Goal: Information Seeking & Learning: Find specific fact

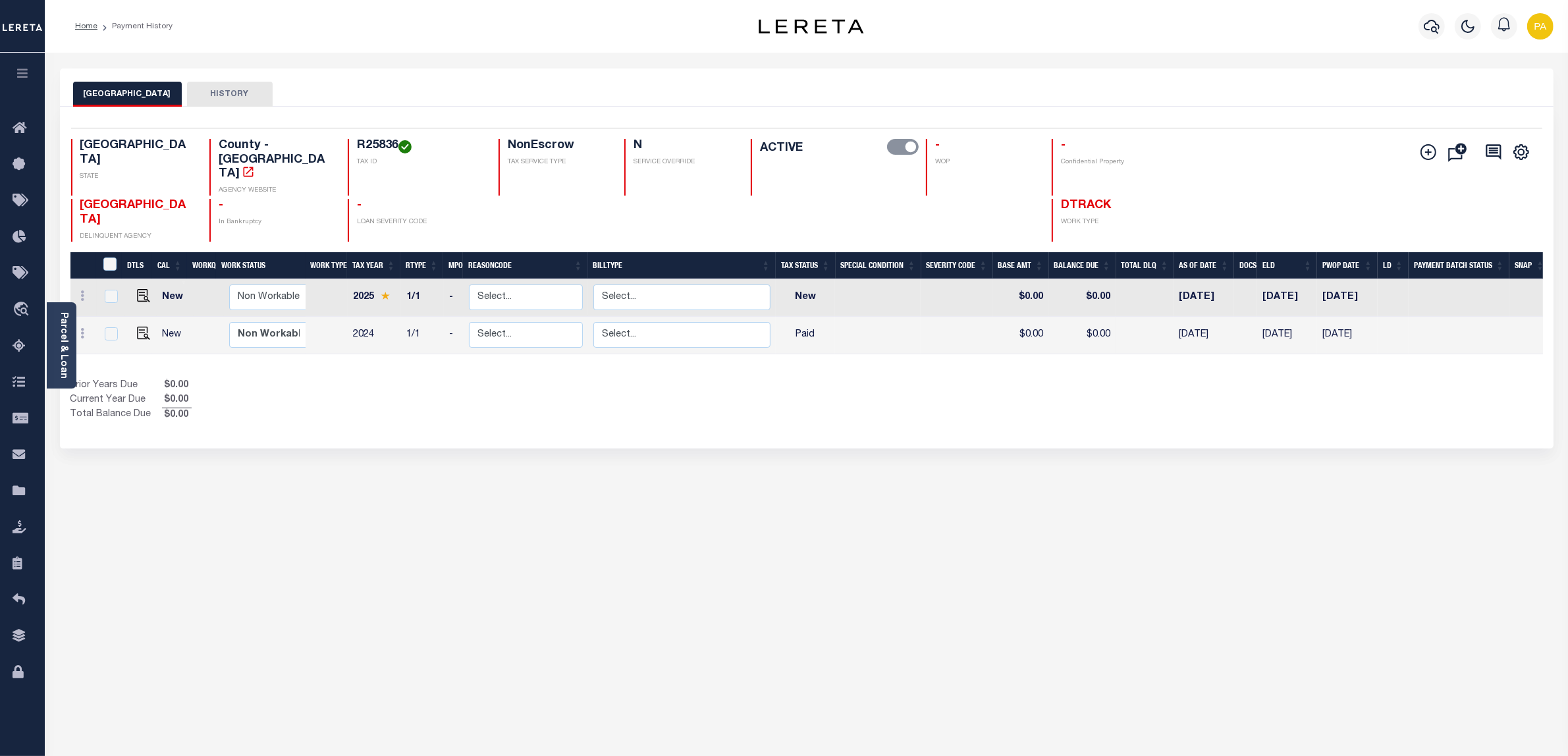
click at [961, 702] on div "JACKSON COUNTY HISTORY Selected 2 Results" at bounding box center [806, 440] width 1513 height 743
click at [1442, 434] on div "JACKSON COUNTY HISTORY Selected 2 Results" at bounding box center [806, 440] width 1513 height 743
click at [1400, 621] on div "JACKSON COUNTY HISTORY Selected 2 Results" at bounding box center [806, 440] width 1513 height 743
click at [1467, 512] on div "JACKSON COUNTY HISTORY Selected 2 Results" at bounding box center [806, 440] width 1513 height 743
click at [23, 351] on icon at bounding box center [23, 347] width 21 height 16
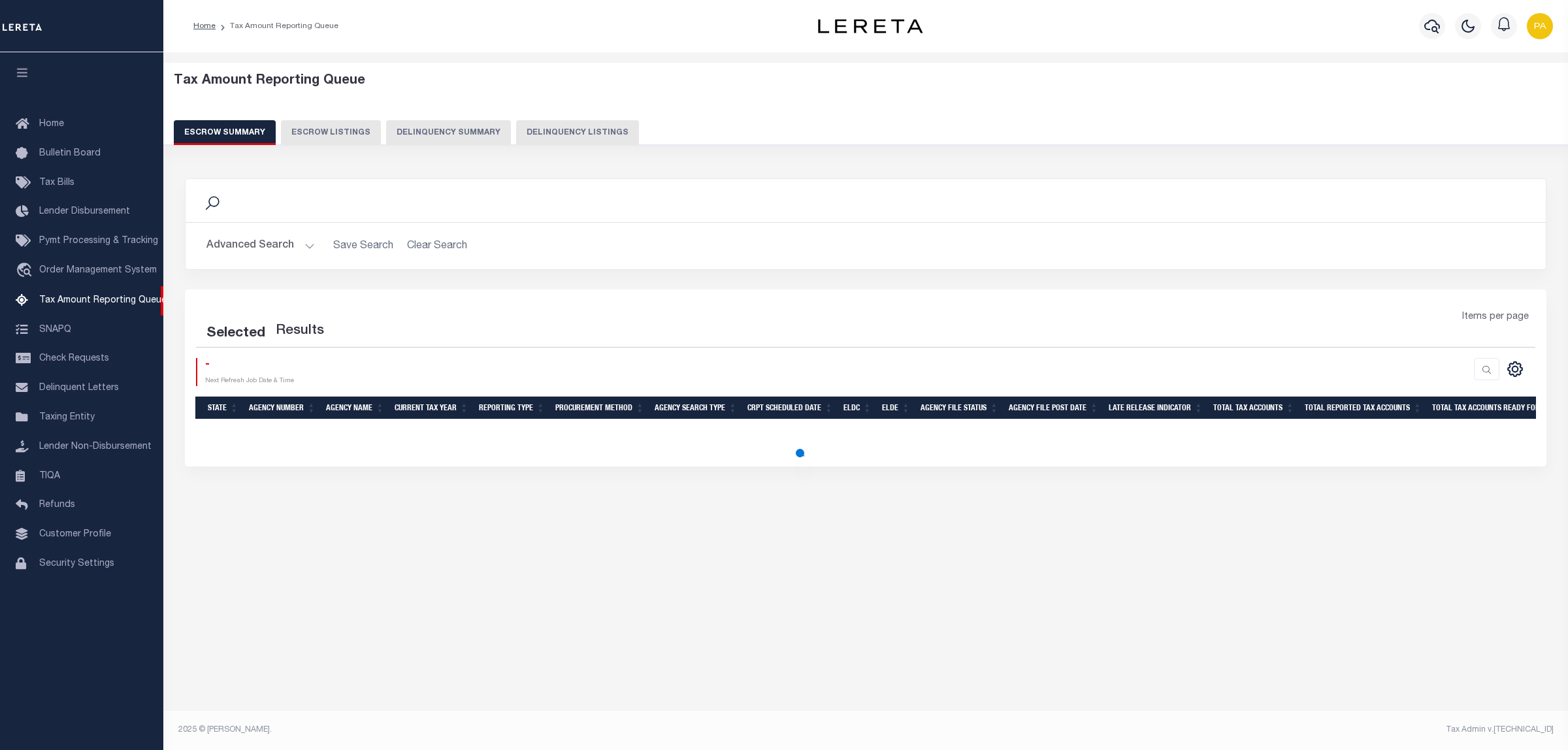
click at [581, 132] on button "Delinquency Listings" at bounding box center [577, 132] width 123 height 24
click at [578, 128] on button "Delinquency Listings" at bounding box center [577, 132] width 123 height 24
click at [591, 134] on button "Delinquency Listings" at bounding box center [577, 132] width 123 height 24
select select "100"
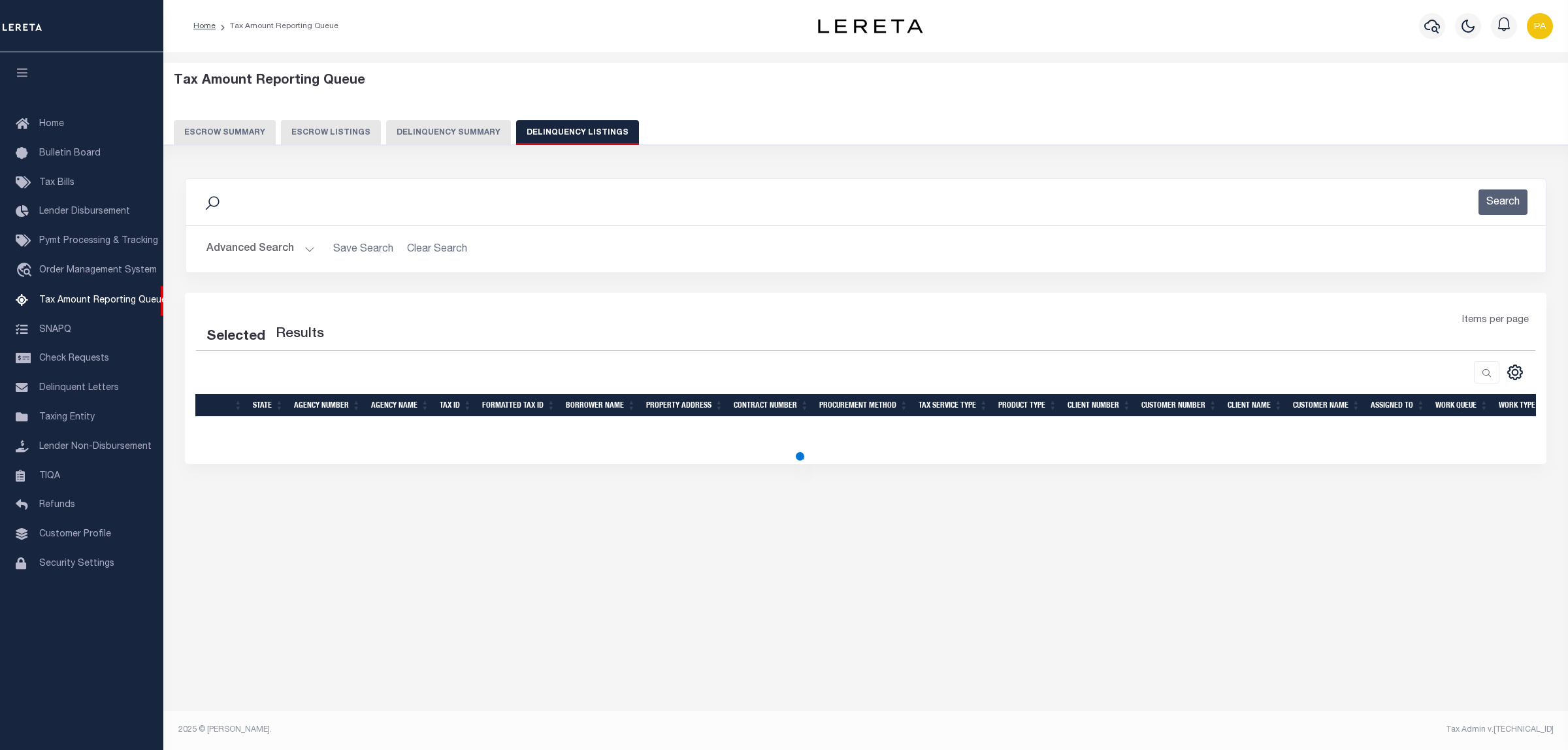
click at [283, 253] on button "Advanced Search" at bounding box center [260, 249] width 108 height 25
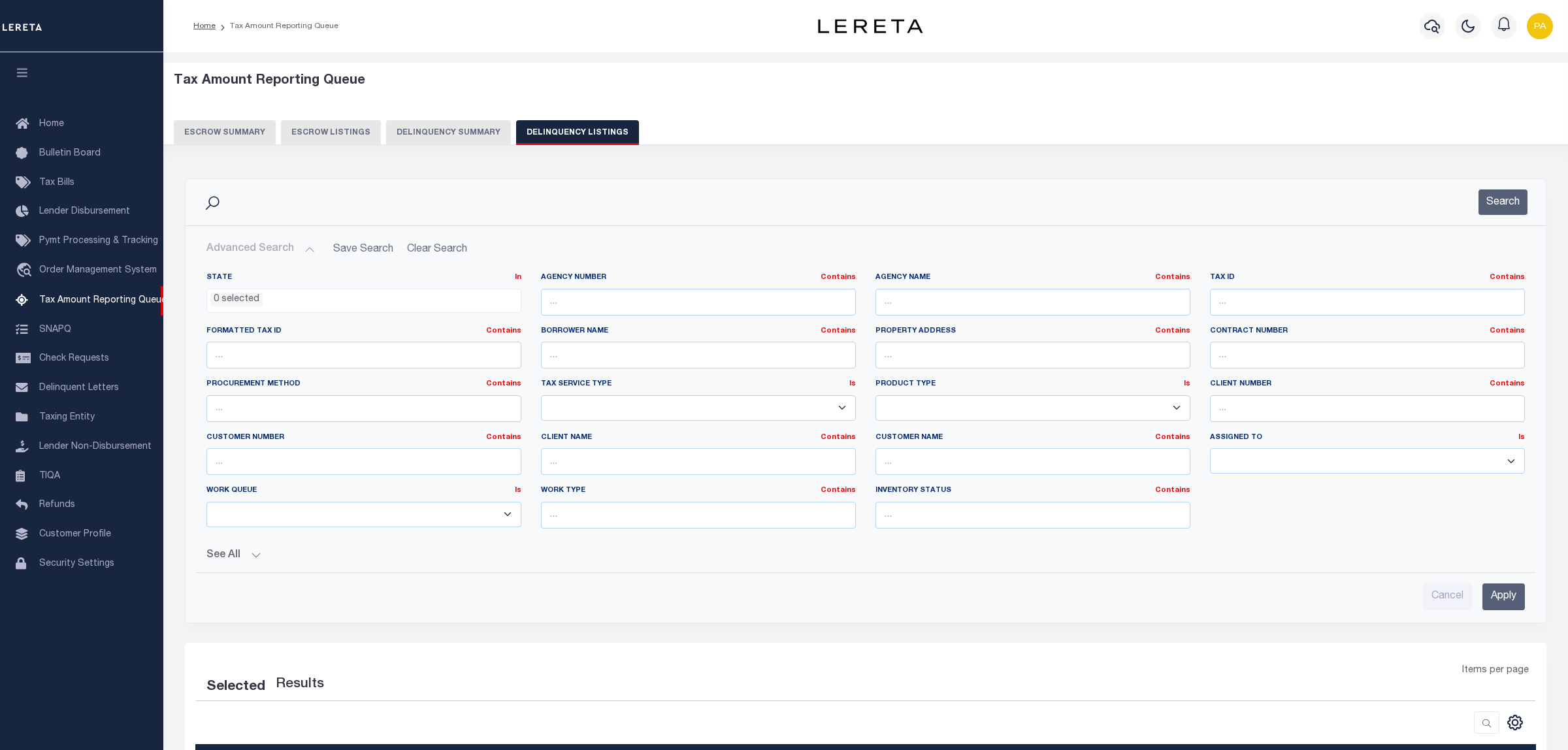
select select "100"
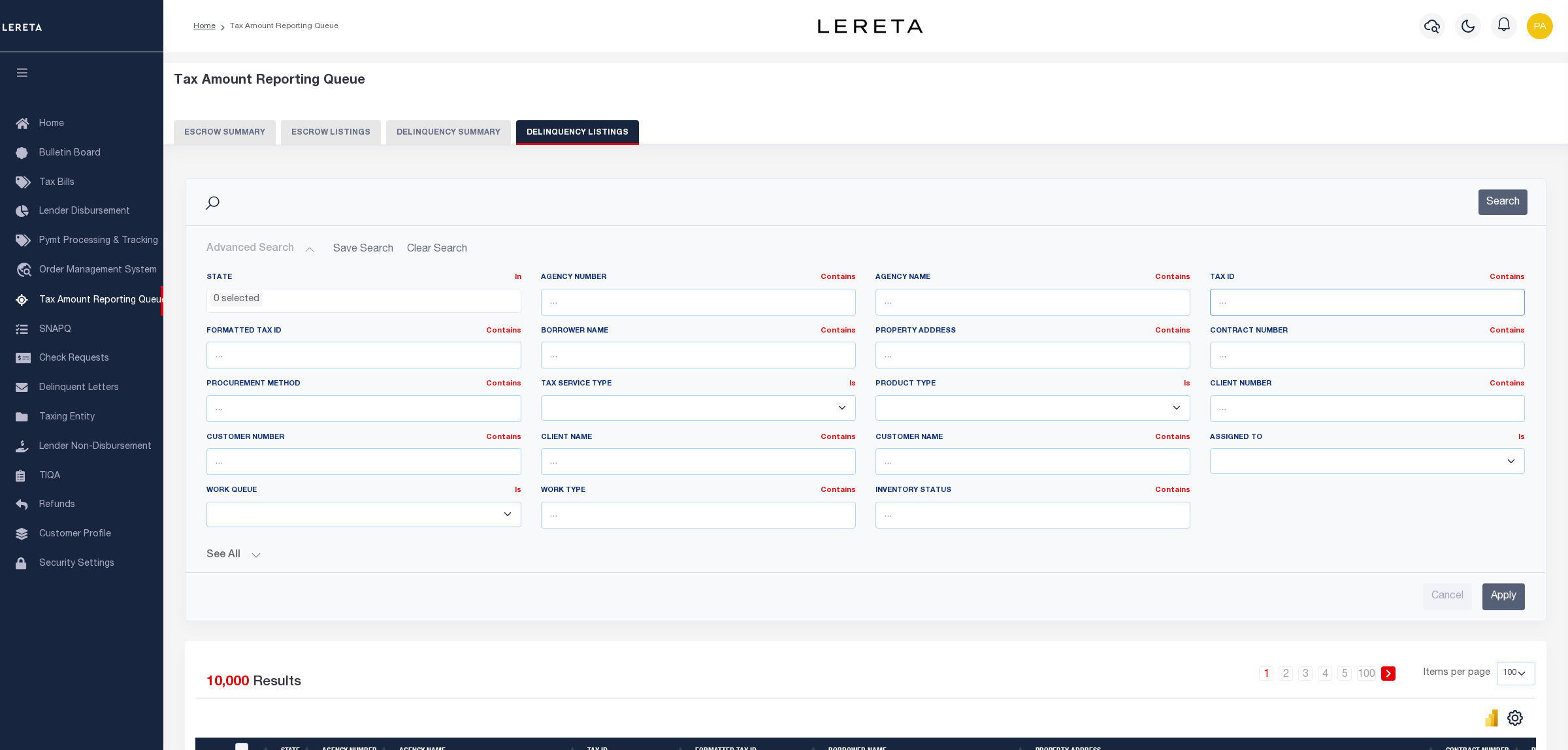
click at [1297, 294] on input "text" at bounding box center [1367, 302] width 315 height 27
paste input "6937590002205"
click at [1497, 600] on input "Apply" at bounding box center [1490, 596] width 42 height 27
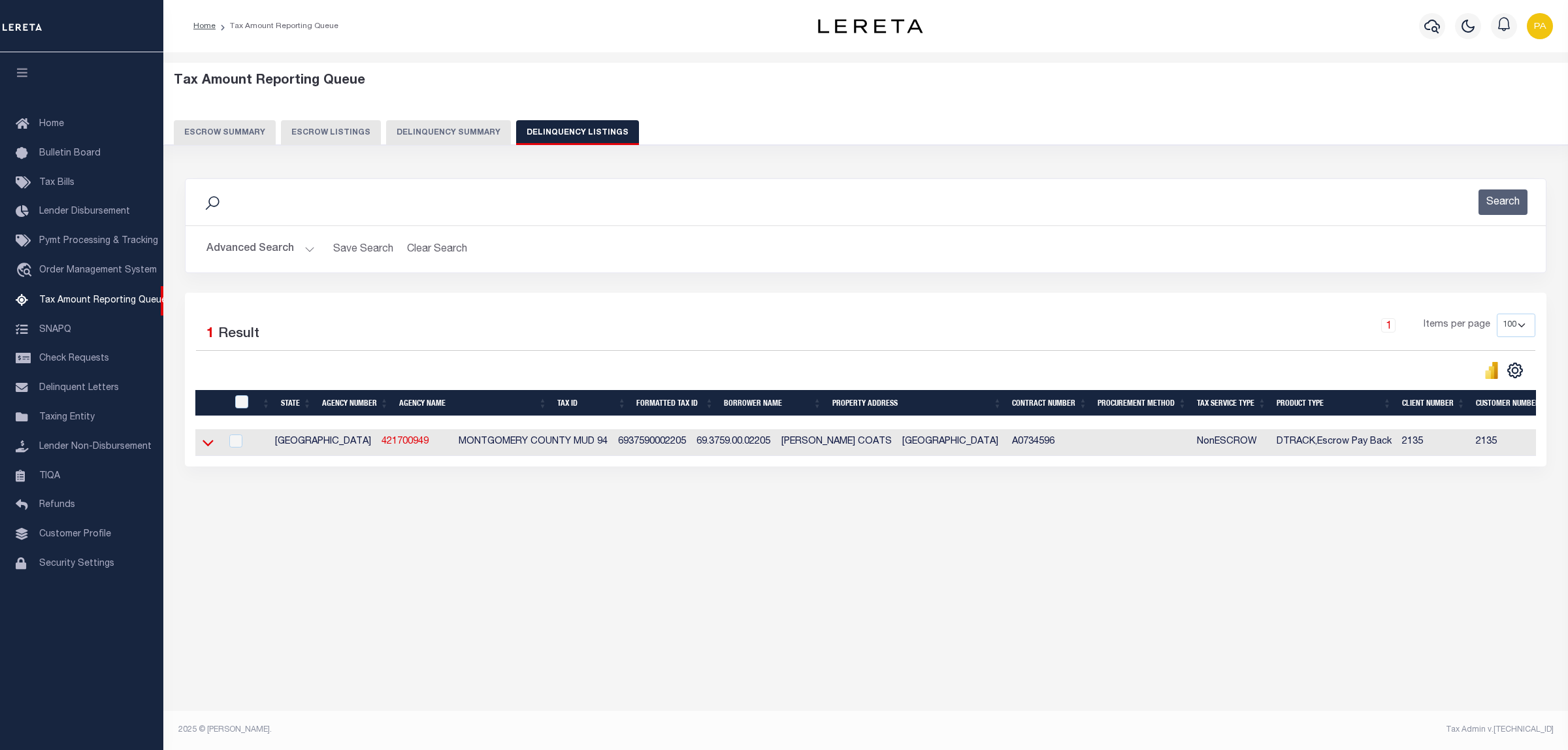
click at [206, 445] on icon at bounding box center [208, 442] width 11 height 14
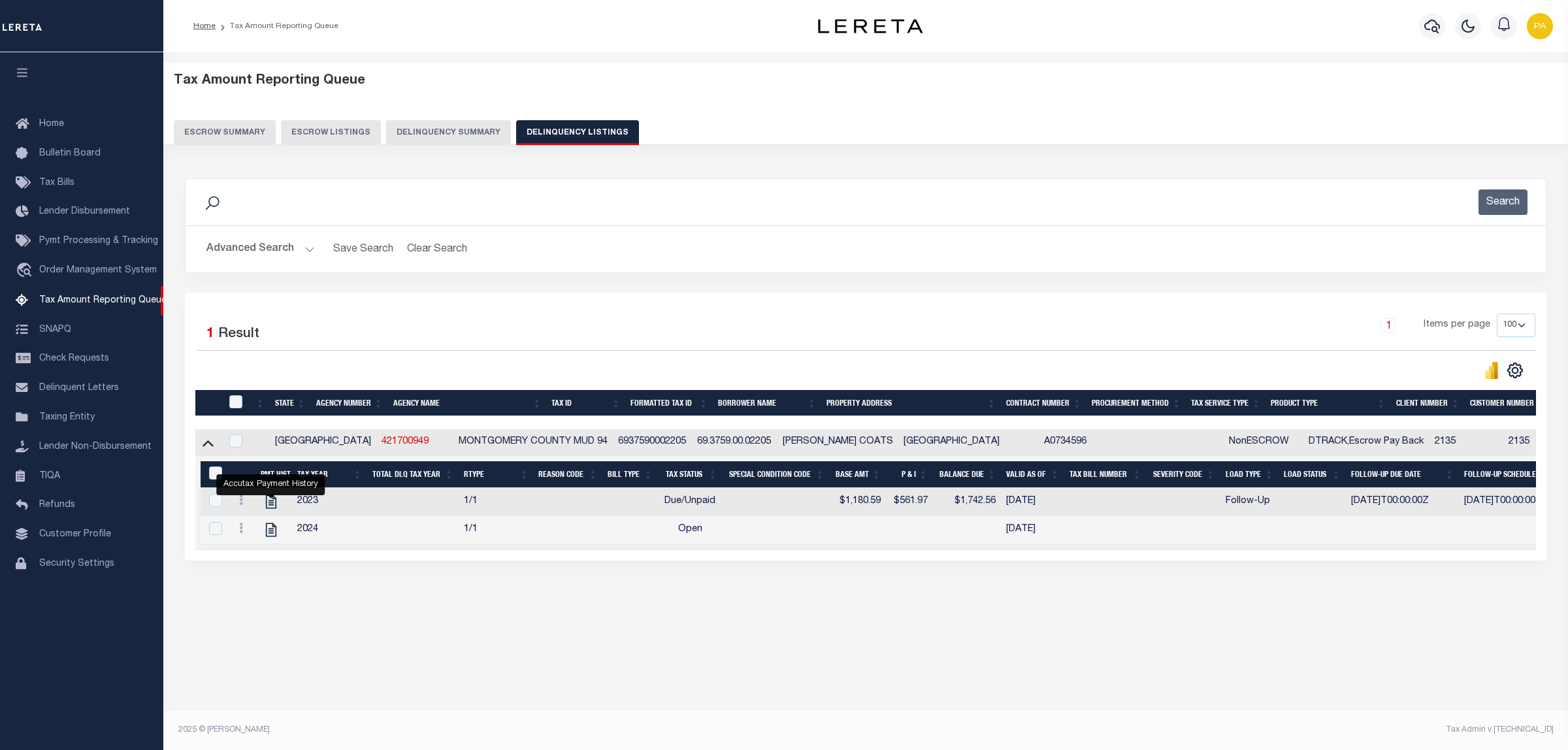
click at [263, 253] on button "Advanced Search" at bounding box center [260, 249] width 108 height 25
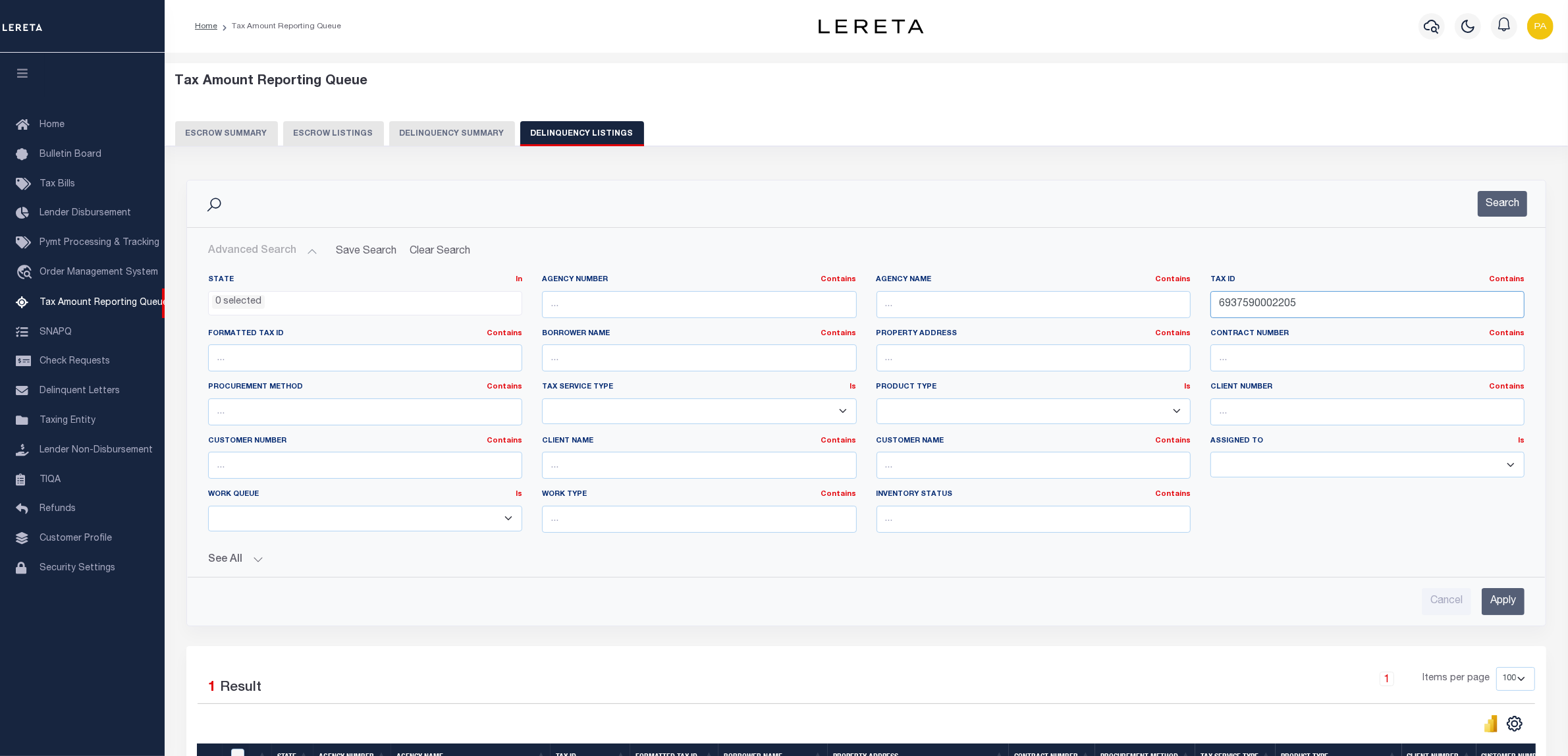
drag, startPoint x: 1301, startPoint y: 301, endPoint x: 1020, endPoint y: 308, distance: 281.1
click at [1020, 308] on div "State In In AK AL AR AZ CA CO CT DC DE FL GA GU HI IA ID IL IN KS KY LA MA MD M…" at bounding box center [866, 408] width 1337 height 269
paste input "100000057600008031"
click at [1501, 597] on input "Apply" at bounding box center [1502, 601] width 43 height 27
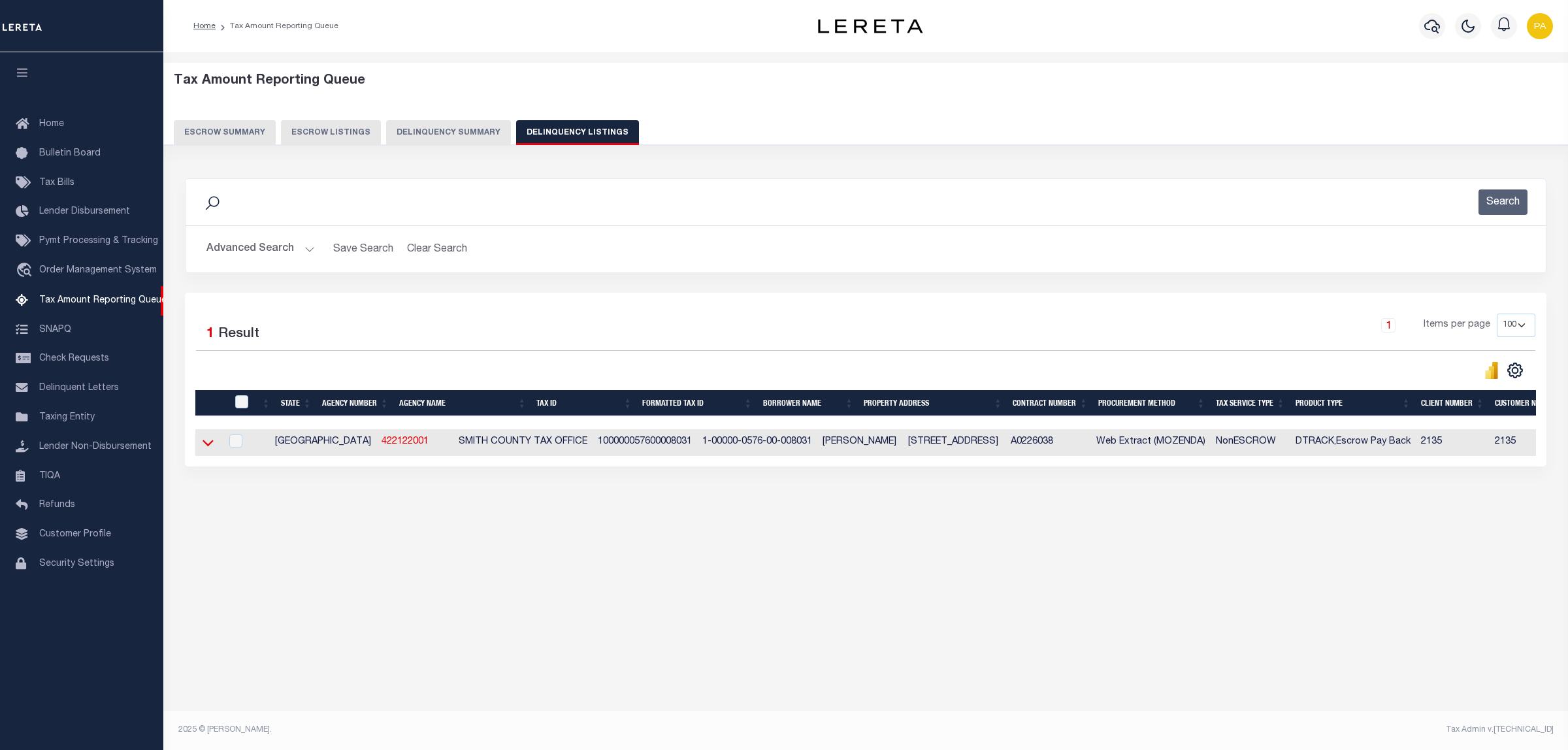
click at [206, 446] on icon at bounding box center [208, 442] width 11 height 14
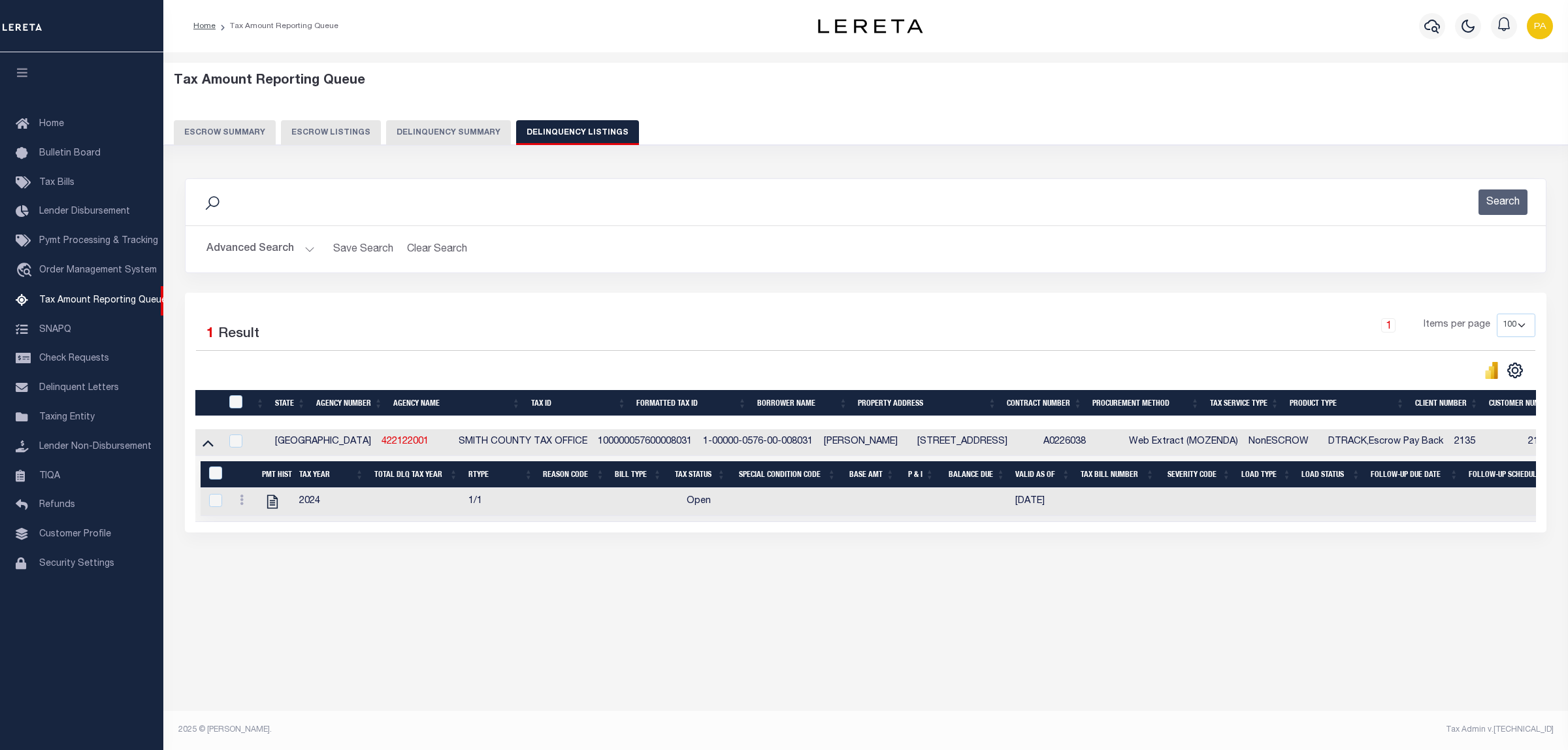
click at [294, 244] on button "Advanced Search" at bounding box center [260, 249] width 108 height 25
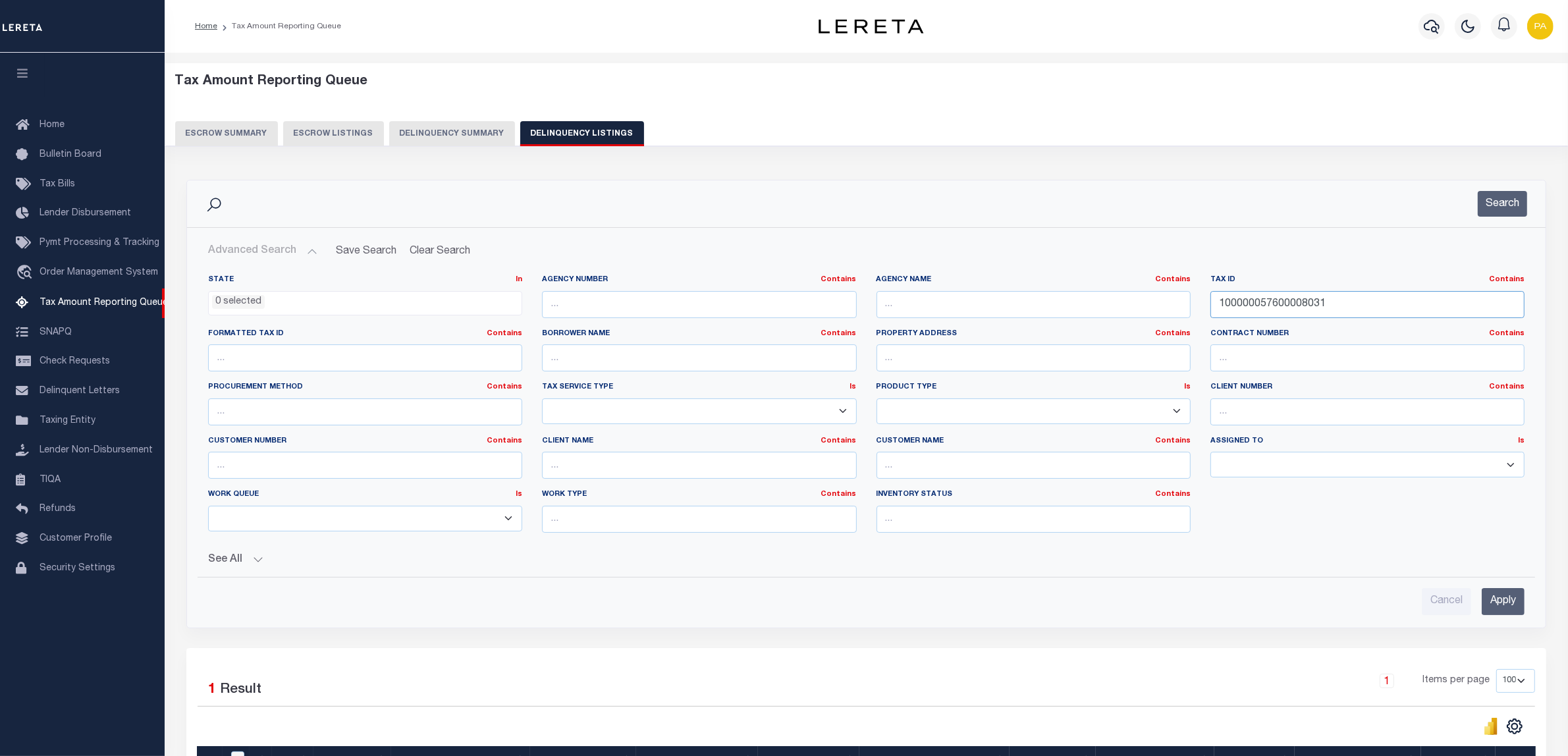
drag, startPoint x: 836, startPoint y: 303, endPoint x: 1194, endPoint y: 357, distance: 362.0
click at [835, 303] on div "State In In AK AL AR AZ CA CO CT DC DE FL GA GU HI IA ID IL IN KS KY LA MA MD M…" at bounding box center [866, 408] width 1337 height 269
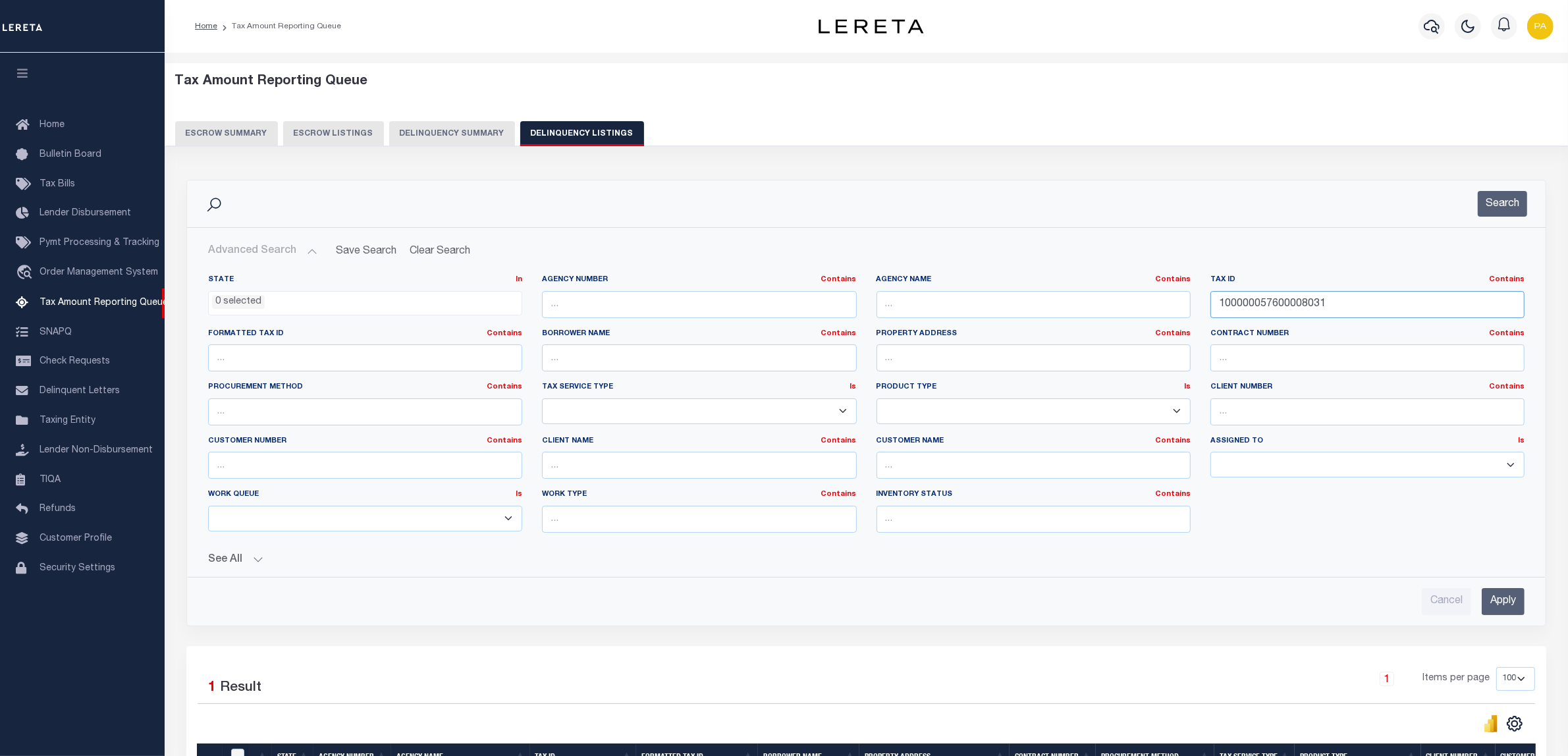
paste input "80380000000092000"
type input "180380000000092000"
click at [1497, 603] on input "Apply" at bounding box center [1502, 601] width 43 height 27
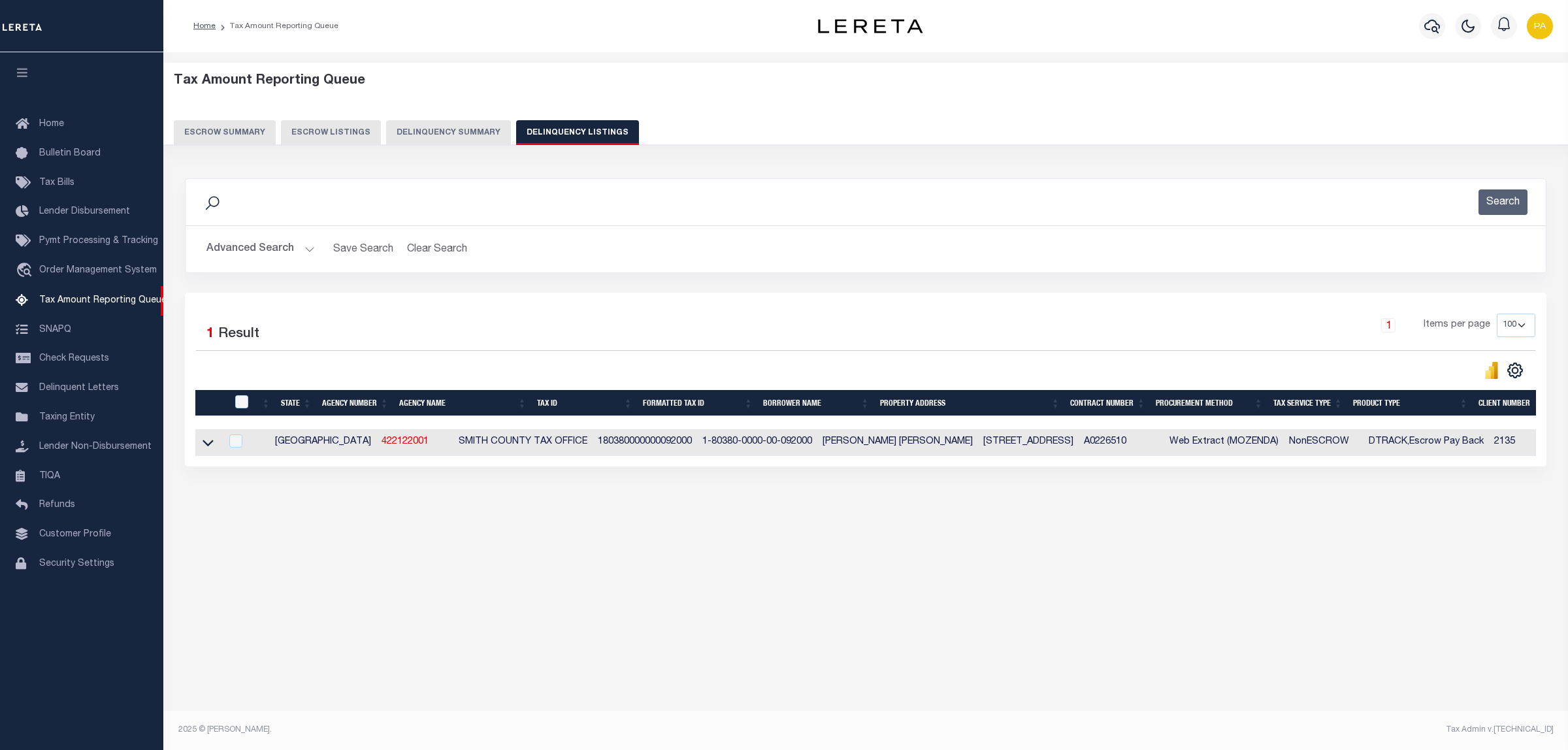
click at [201, 449] on td at bounding box center [208, 443] width 25 height 27
checkbox input "true"
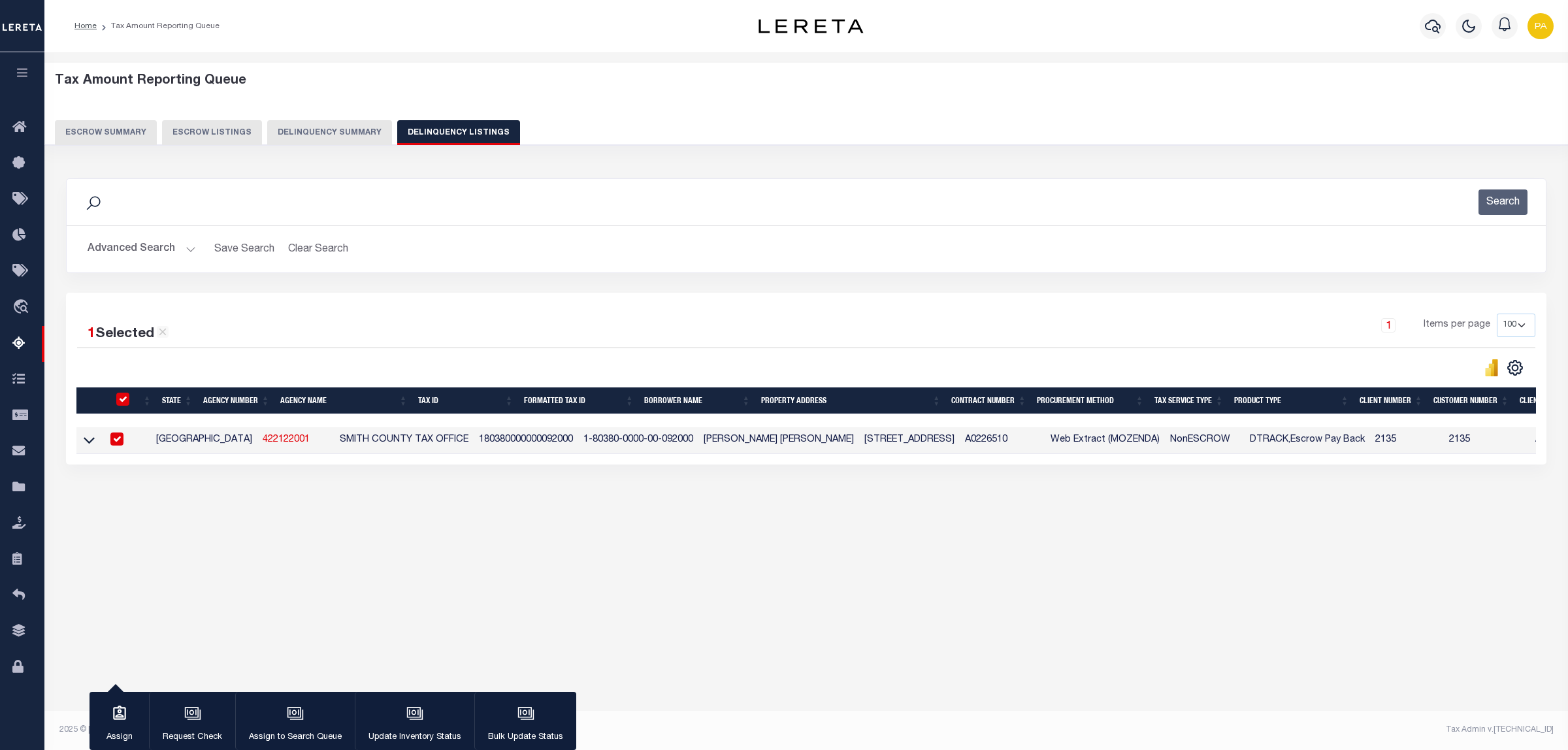
click at [210, 441] on tr "TX 422122001 SMITH COUNTY TAX OFFICE 180380000000092000 1-80380-0000-00-092000 …" at bounding box center [1009, 441] width 1866 height 27
click at [89, 439] on icon at bounding box center [89, 439] width 11 height 14
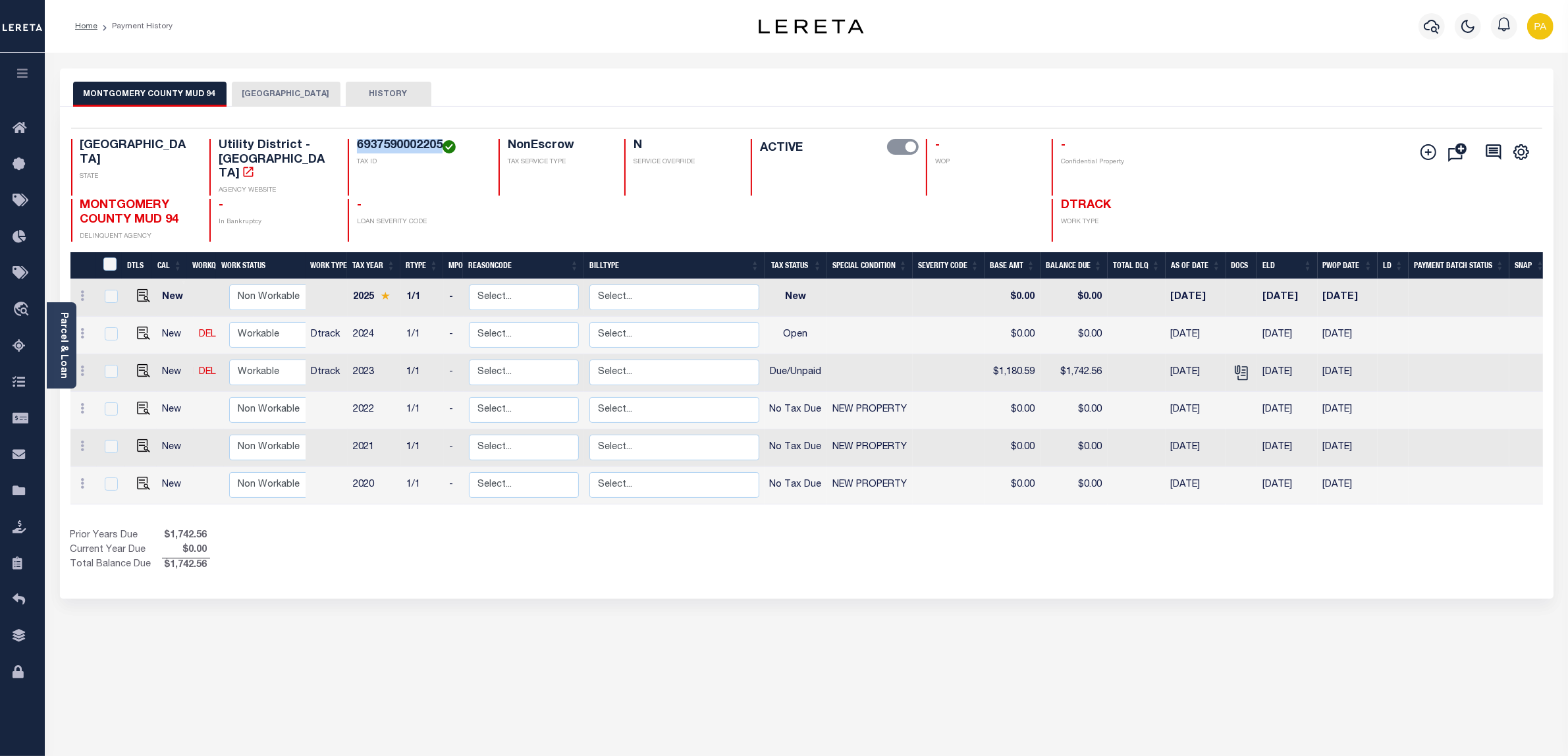
drag, startPoint x: 353, startPoint y: 143, endPoint x: 436, endPoint y: 146, distance: 83.1
click at [436, 146] on h4 "6937590002205" at bounding box center [420, 147] width 126 height 15
click at [1244, 364] on icon "" at bounding box center [1241, 370] width 11 height 11
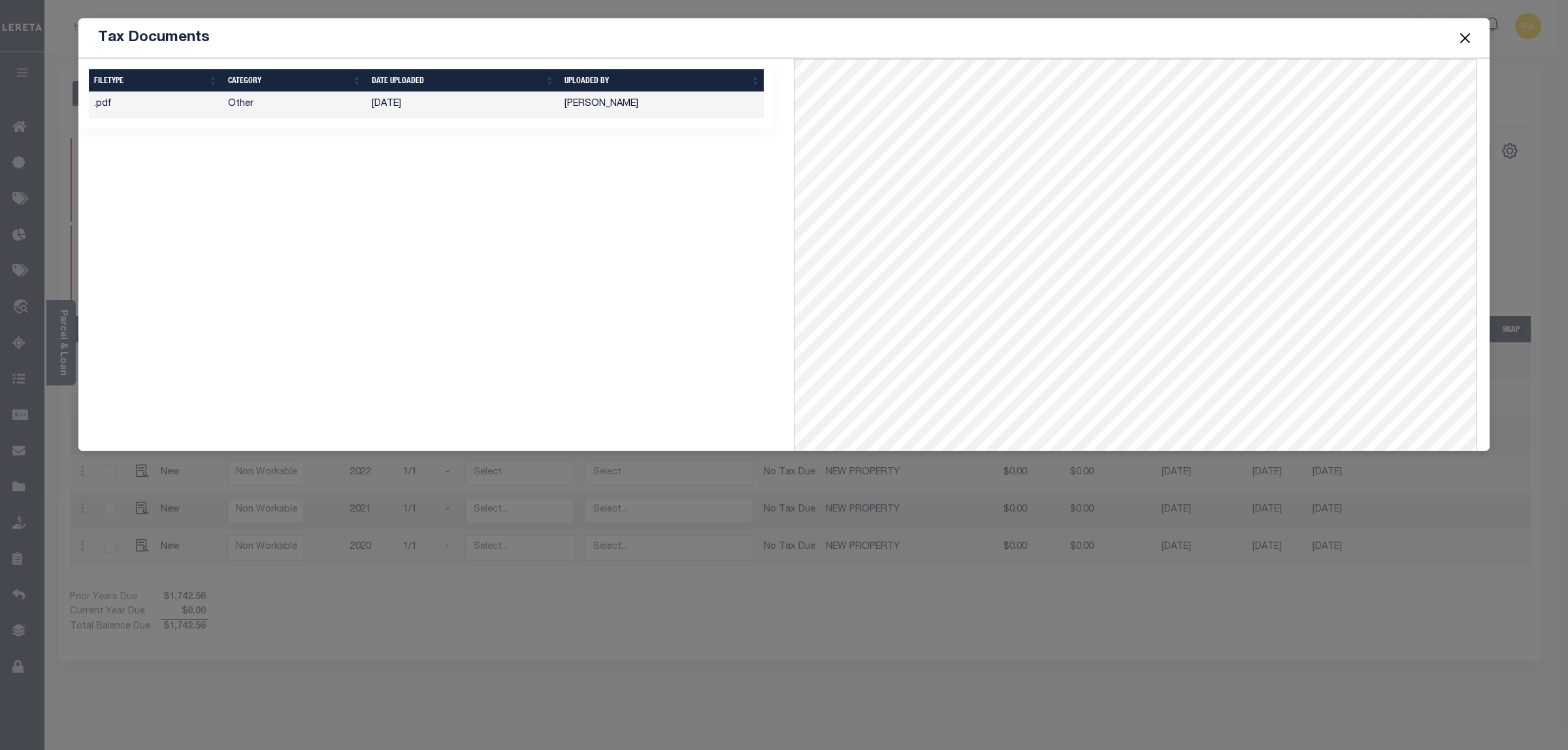
click at [1468, 38] on button "Close" at bounding box center [1465, 38] width 17 height 17
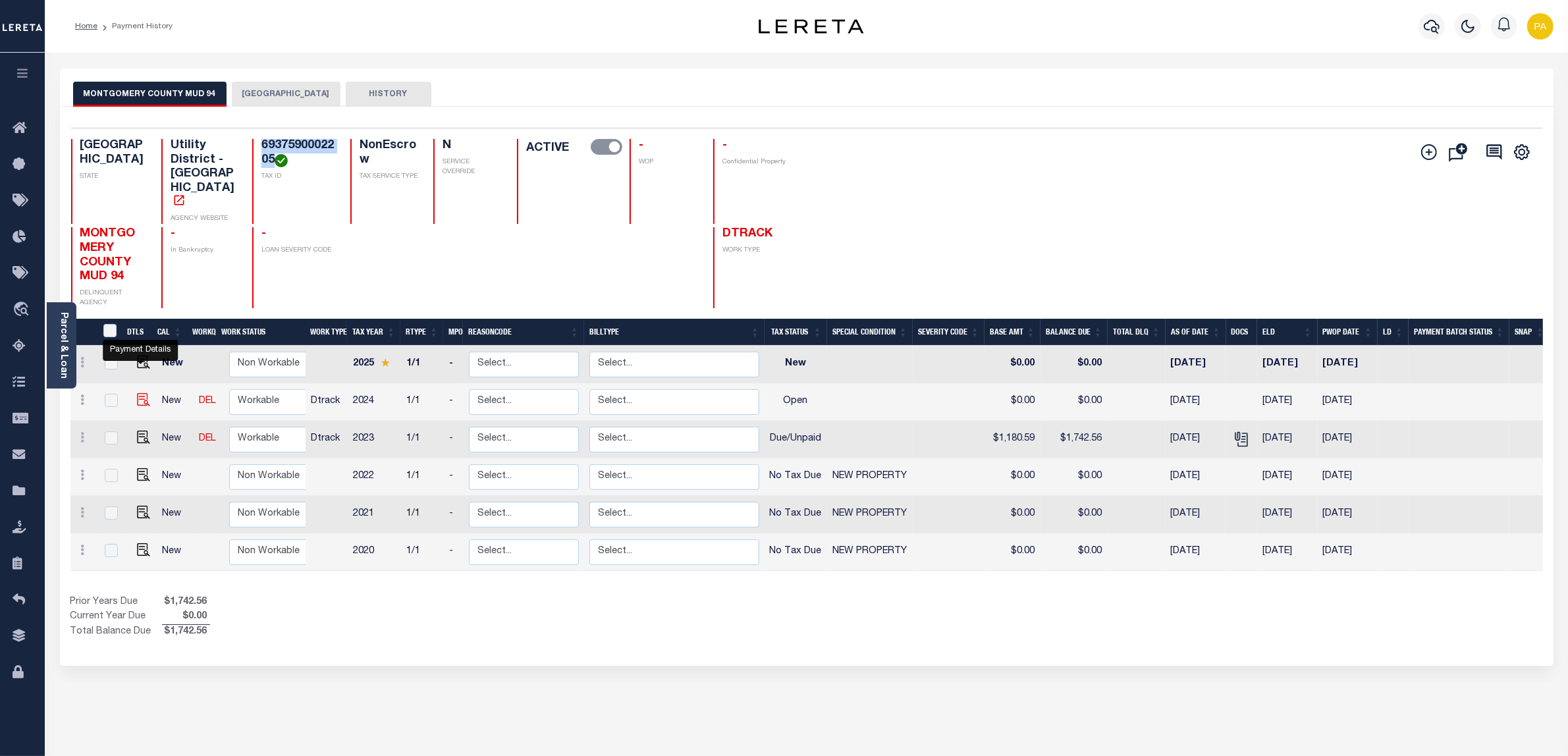
click at [139, 393] on img "" at bounding box center [143, 400] width 13 height 13
checkbox input "true"
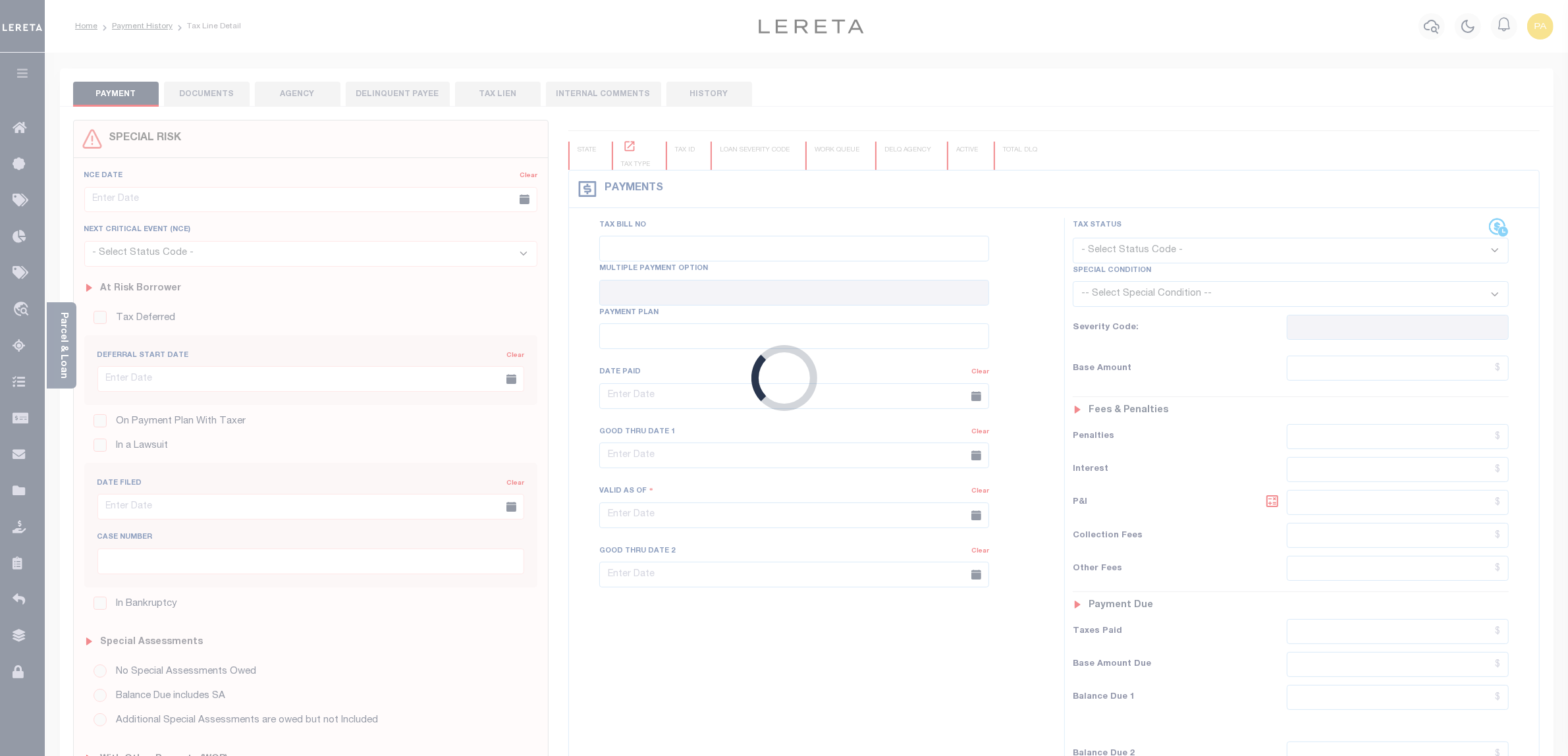
checkbox input "false"
type input "[DATE]"
select select "OP2"
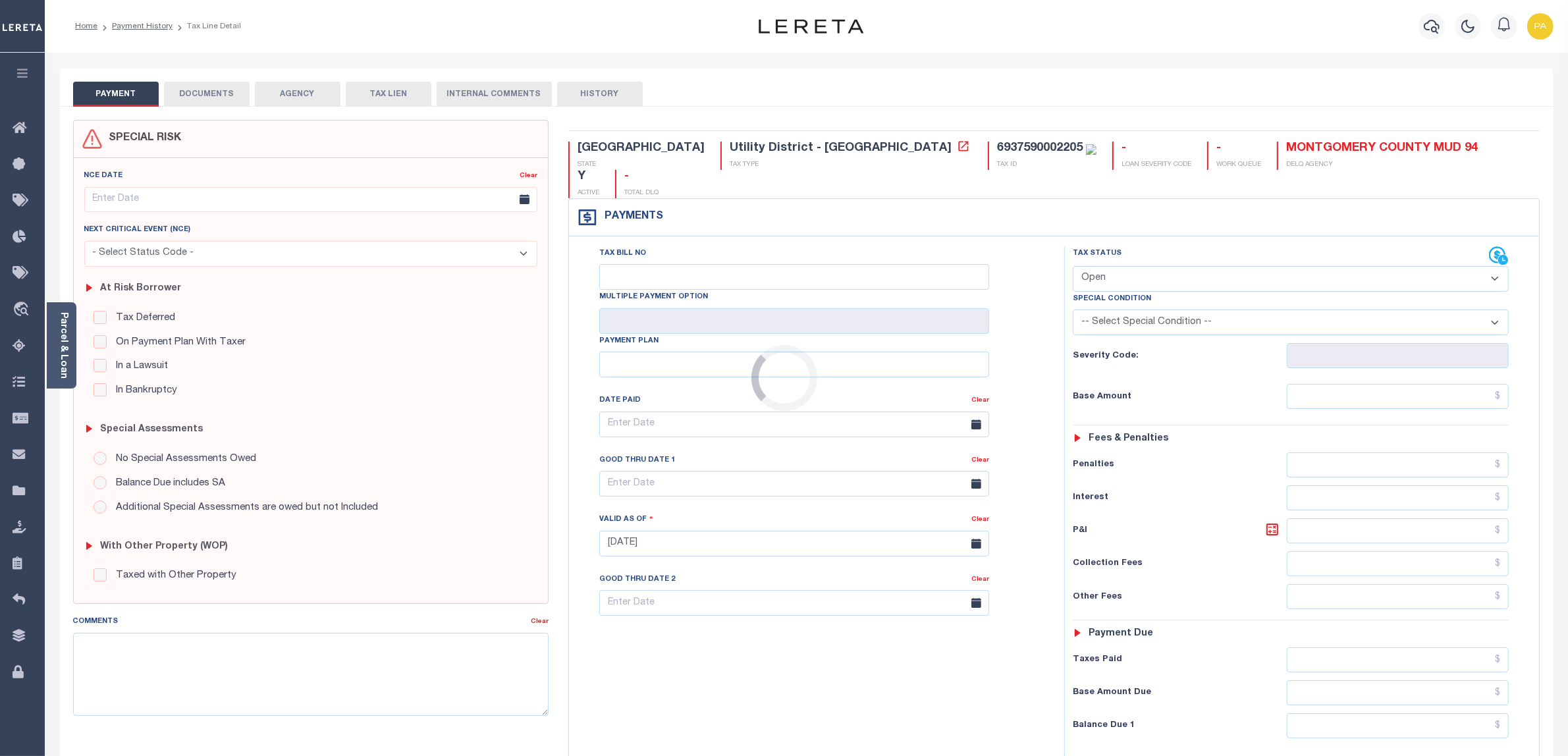
click at [63, 341] on div "Loading..." at bounding box center [784, 378] width 1568 height 756
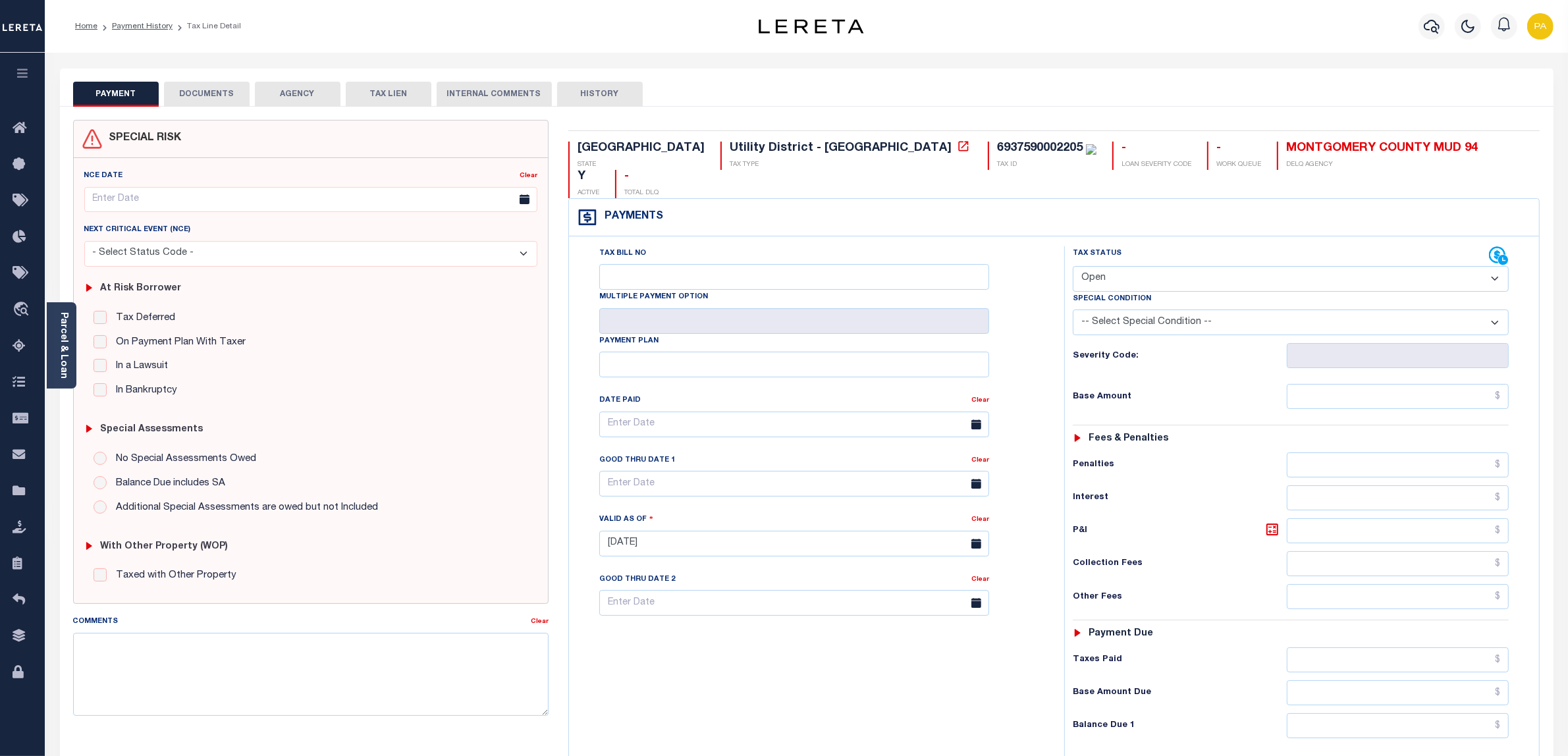
click at [63, 341] on link "Parcel & Loan" at bounding box center [63, 345] width 9 height 66
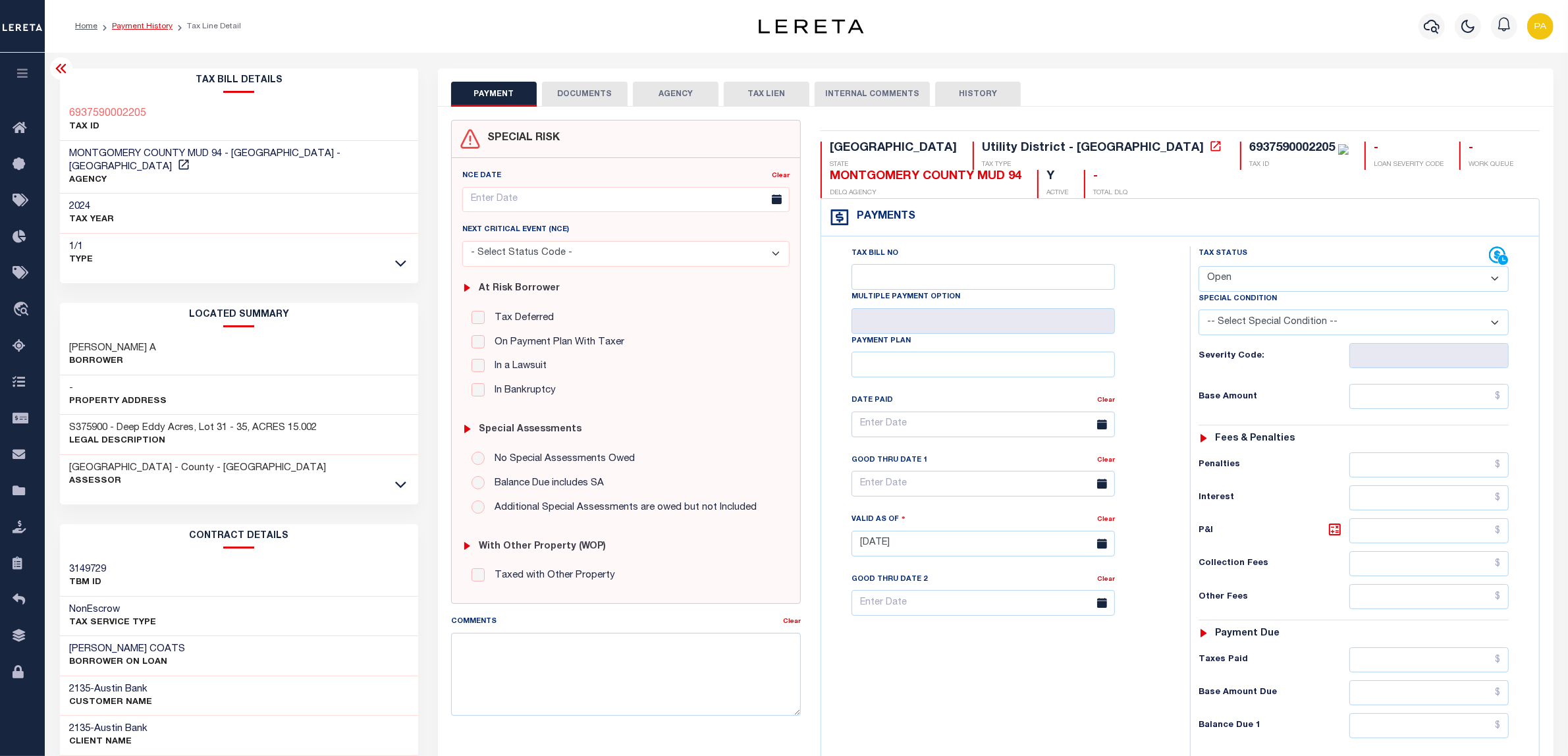
click at [159, 27] on link "Payment History" at bounding box center [142, 26] width 61 height 8
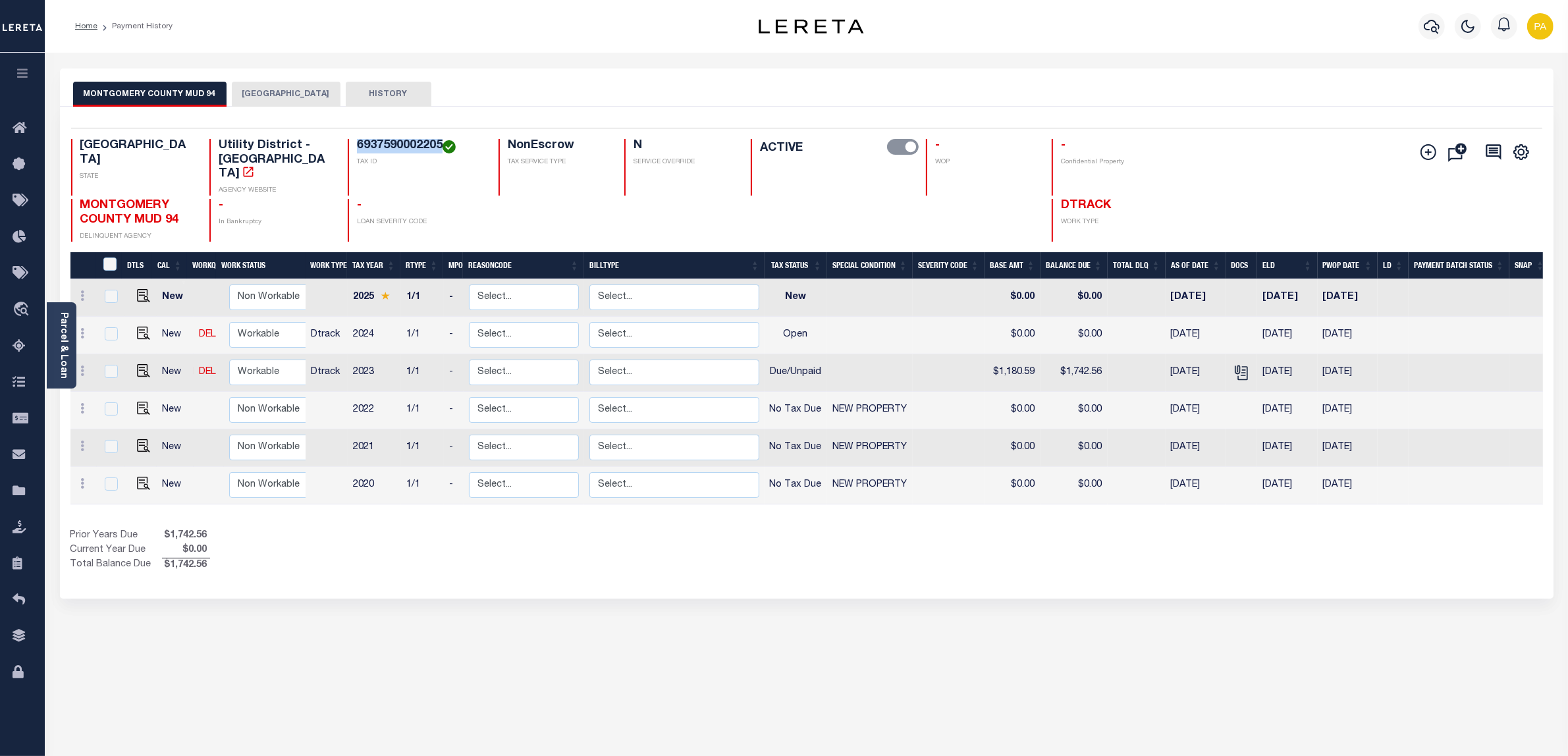
drag, startPoint x: 351, startPoint y: 145, endPoint x: 436, endPoint y: 140, distance: 85.1
click at [436, 140] on h4 "6937590002205" at bounding box center [420, 147] width 126 height 15
click at [1415, 659] on div "MONTGOMERY COUNTY MUD 94 MONTGOMERY COUNTY HISTORY Selected 6" at bounding box center [806, 440] width 1513 height 743
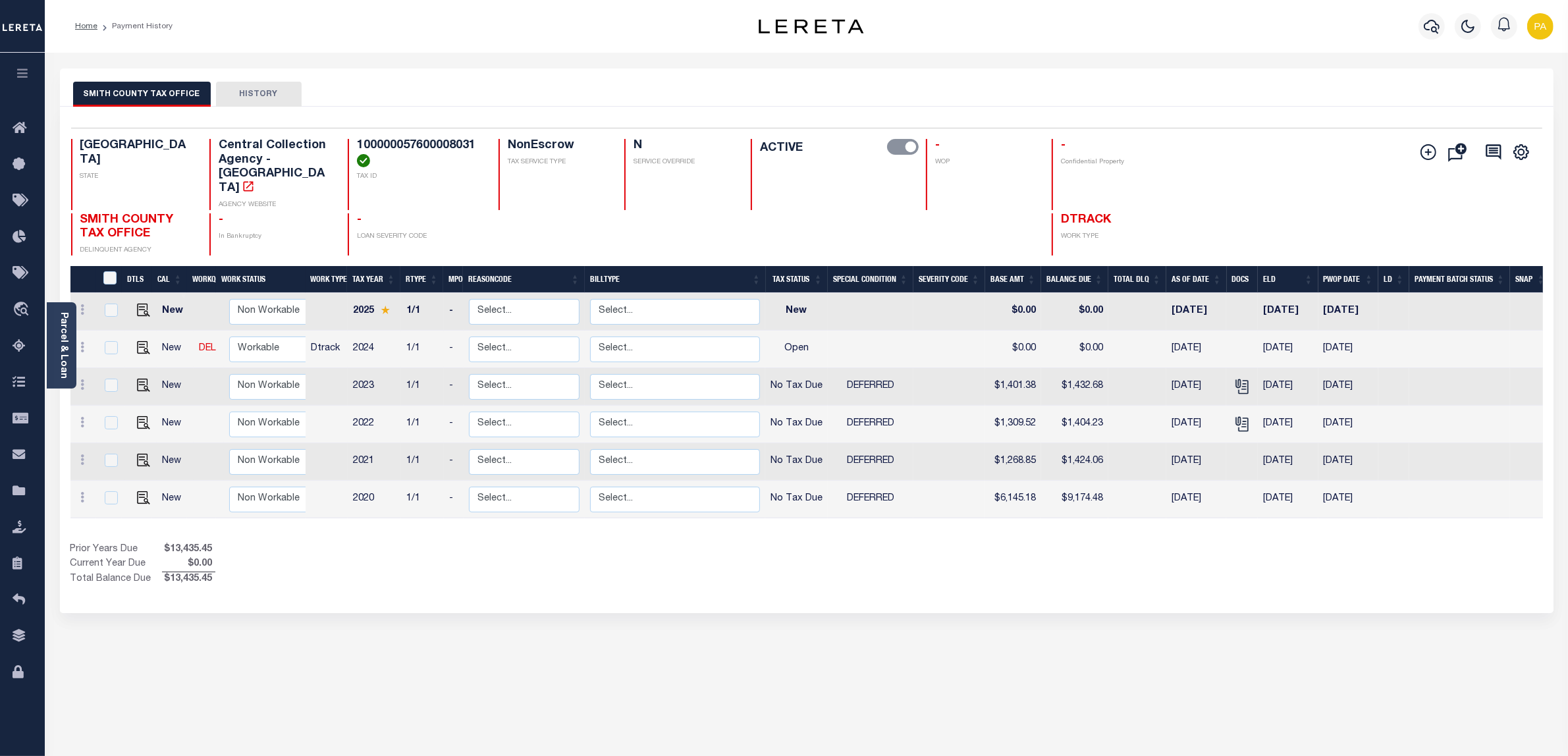
click at [707, 567] on div "Selected 6 Results 1 Items per page 25 50 100 TX STATE TAX ID N" at bounding box center [806, 360] width 1493 height 506
click at [348, 148] on div "100000057600008031 TAX ID" at bounding box center [415, 175] width 135 height 71
drag, startPoint x: 354, startPoint y: 144, endPoint x: 474, endPoint y: 141, distance: 120.0
click at [474, 141] on div "100000057600008031 TAX ID" at bounding box center [415, 175] width 135 height 71
copy h4 "100000057600008031"
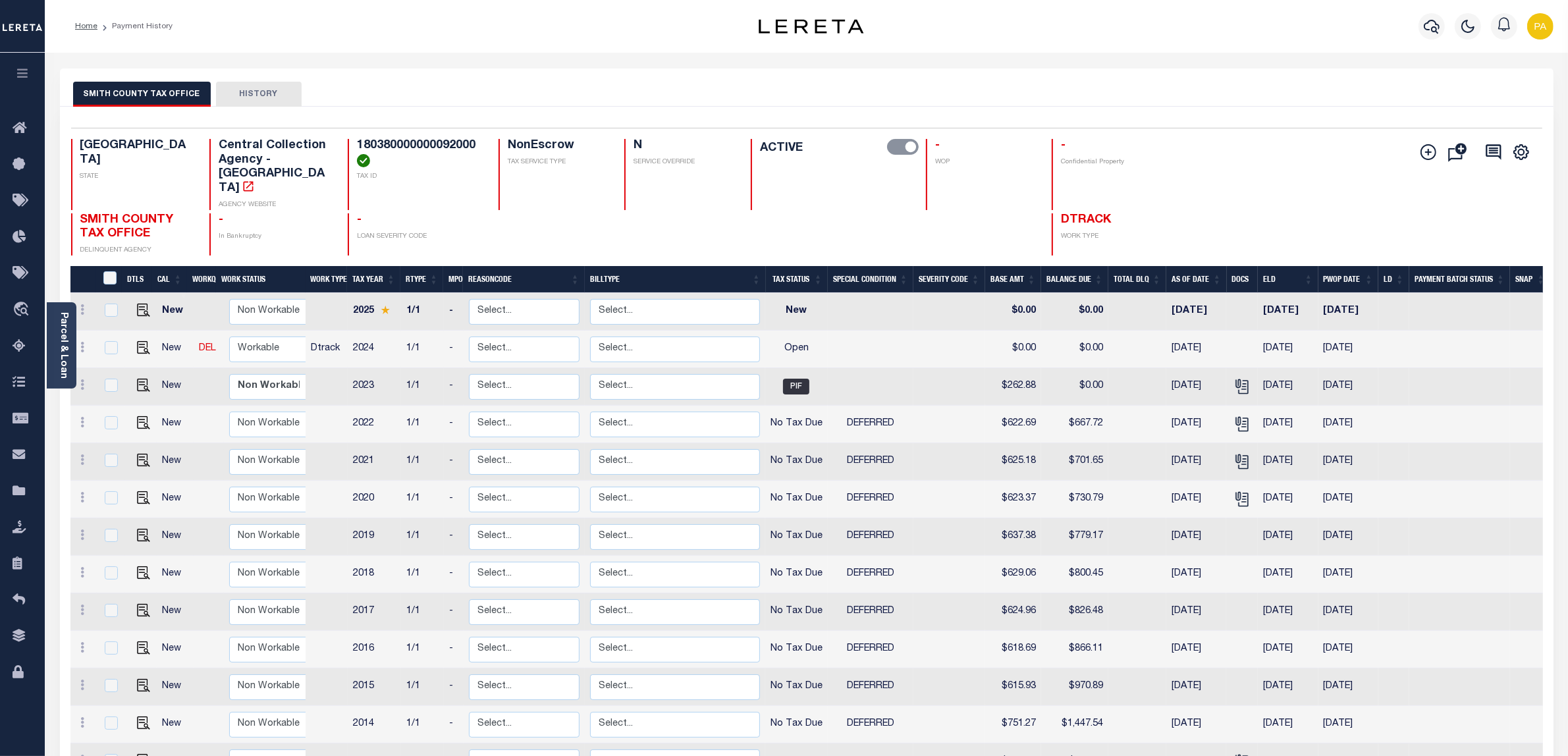
drag, startPoint x: 1161, startPoint y: 112, endPoint x: 1157, endPoint y: 125, distance: 13.6
click at [1161, 112] on div "Selected 13 Results 1 Items per page 25 50 100 TX STATE TAX ID N" at bounding box center [806, 491] width 1493 height 769
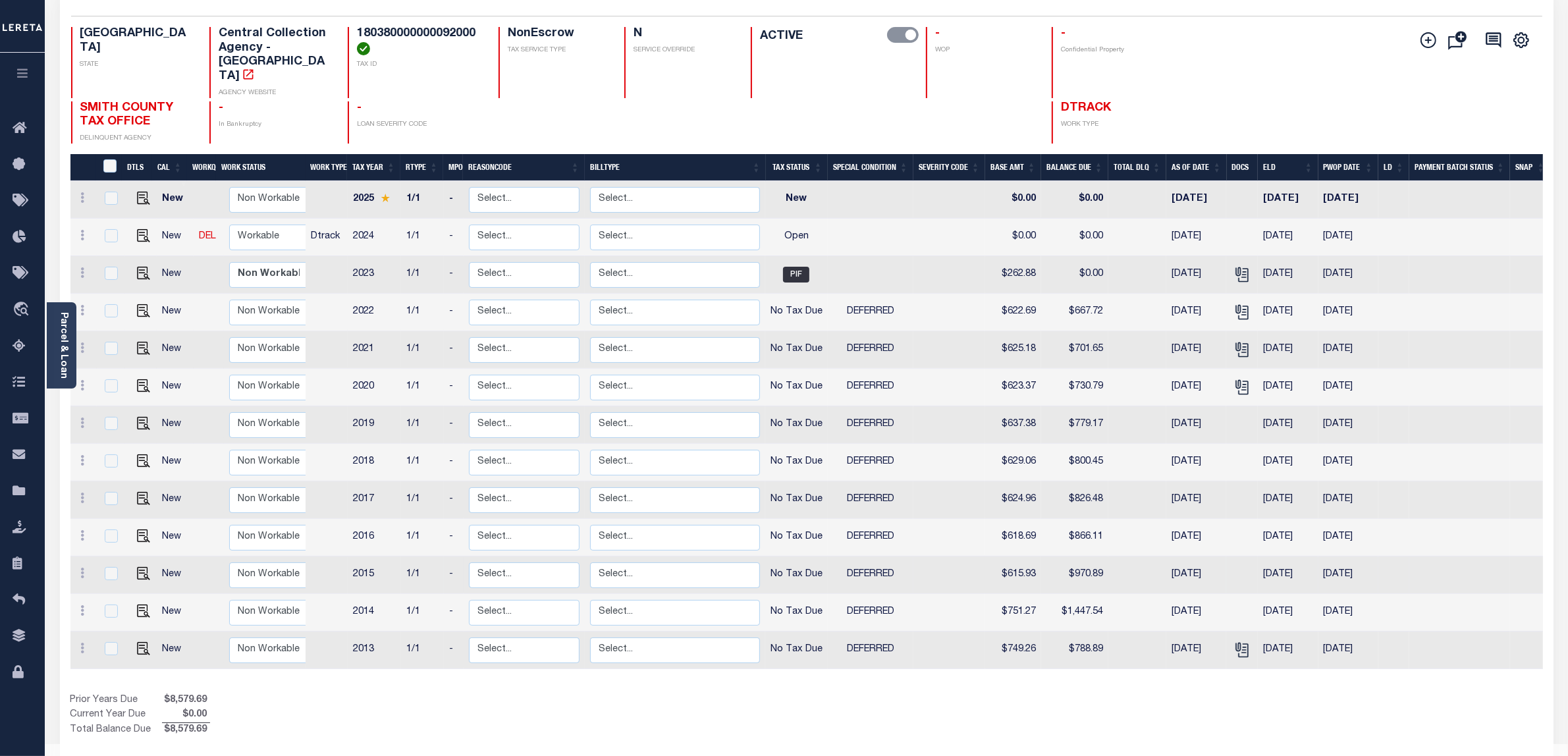
scroll to position [113, 0]
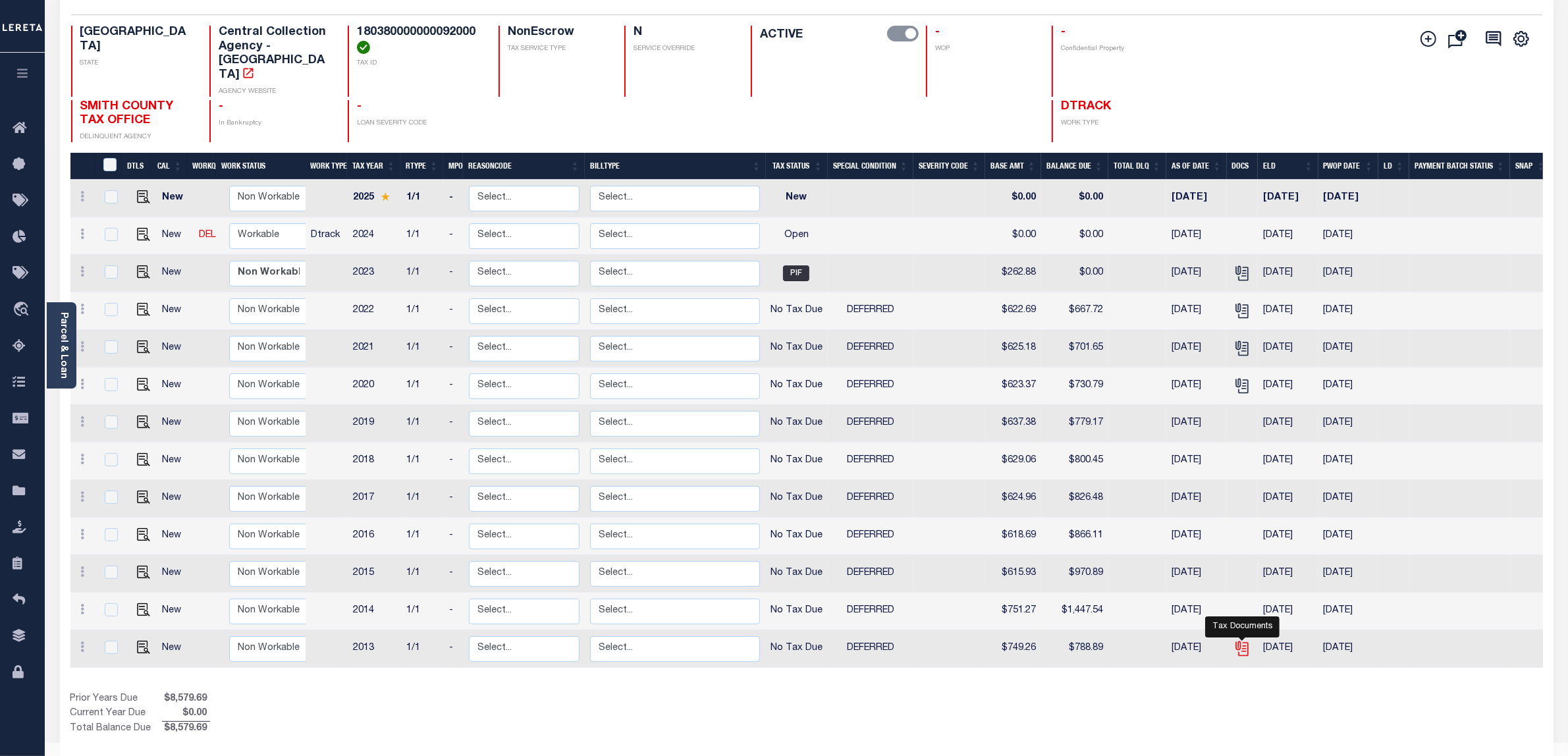
click at [1238, 641] on icon "" at bounding box center [1242, 647] width 11 height 11
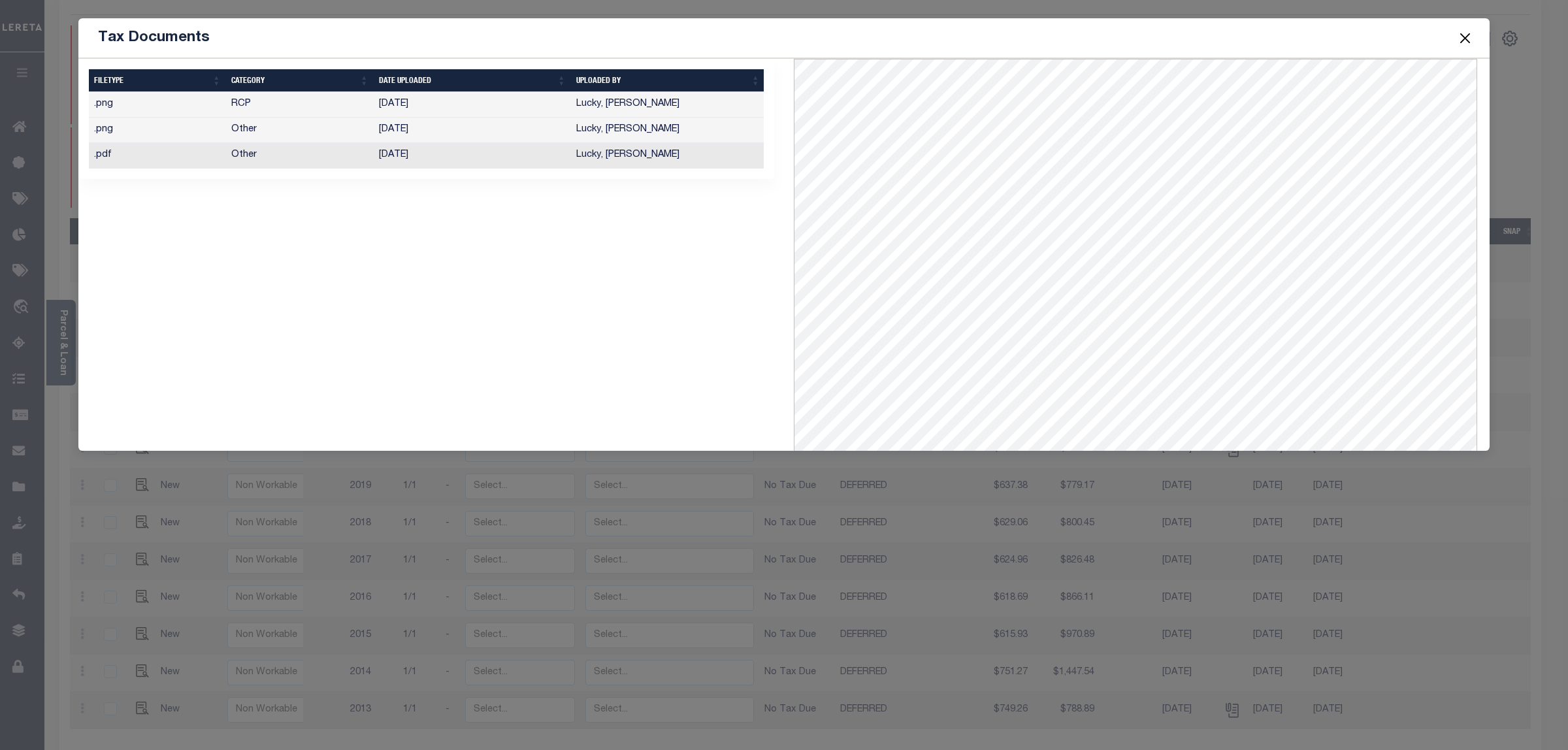
click at [1458, 36] on button "Close" at bounding box center [1465, 38] width 17 height 17
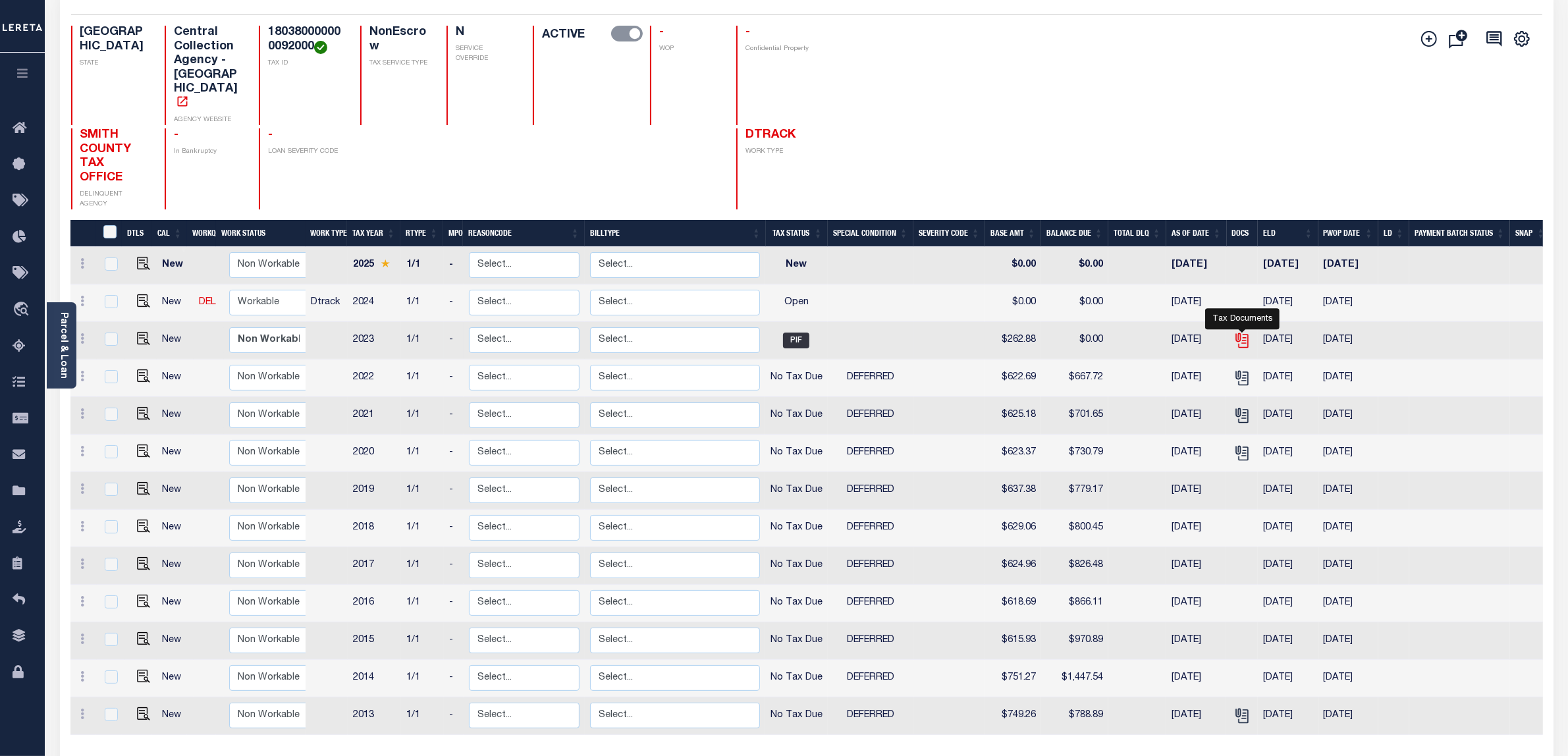
click at [1245, 332] on icon "" at bounding box center [1242, 340] width 17 height 17
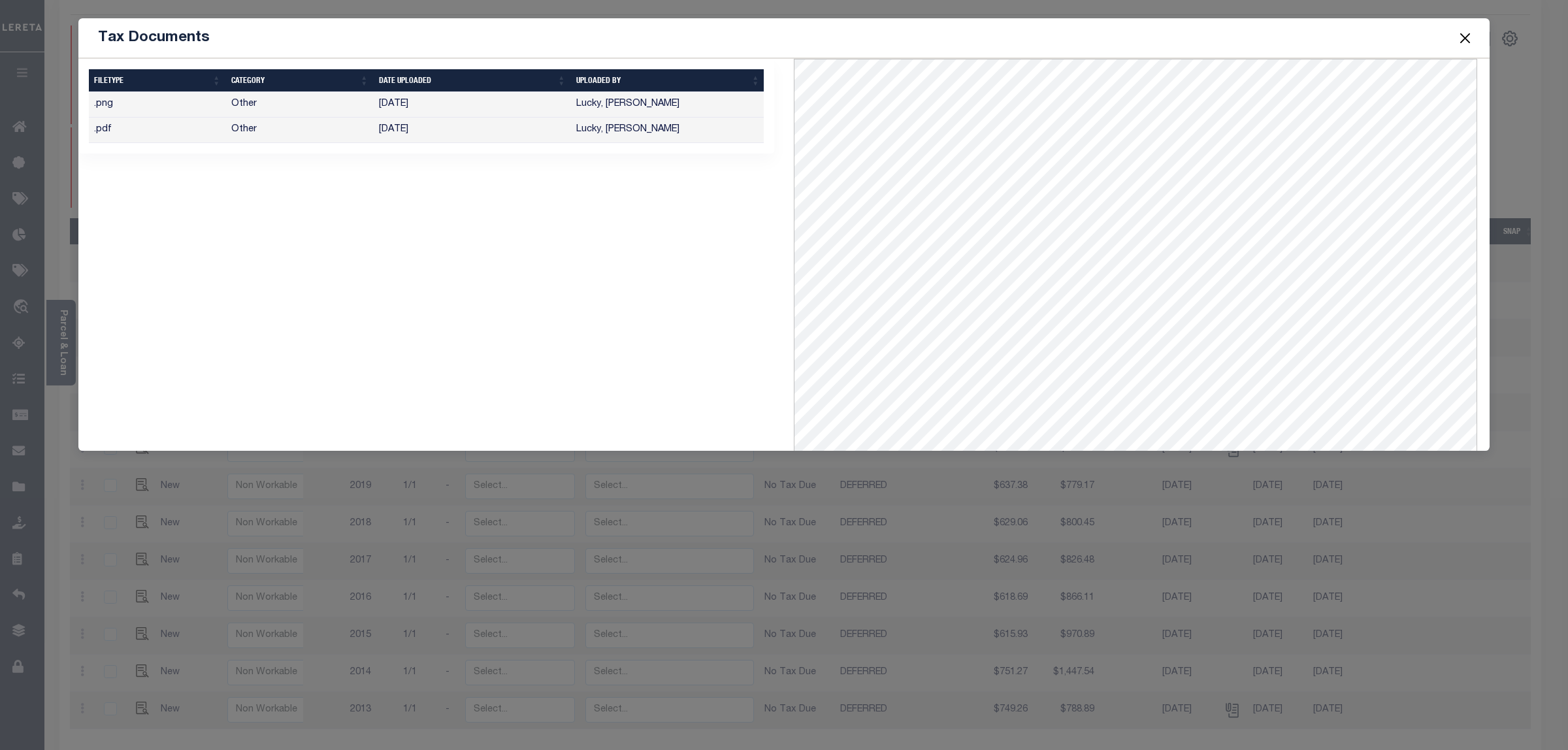
click at [1465, 38] on button "Close" at bounding box center [1465, 38] width 17 height 17
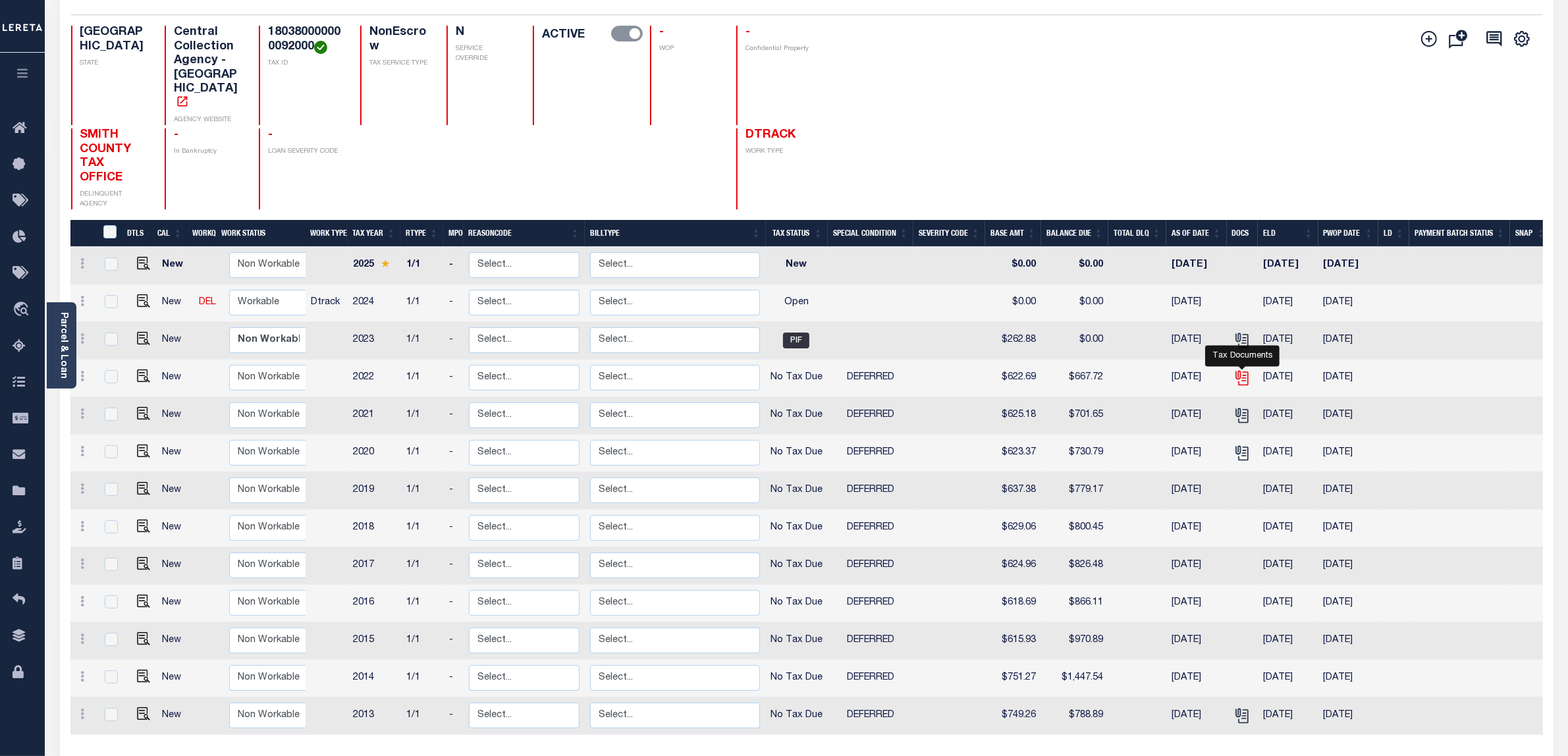
click at [1243, 370] on icon "" at bounding box center [1242, 378] width 17 height 17
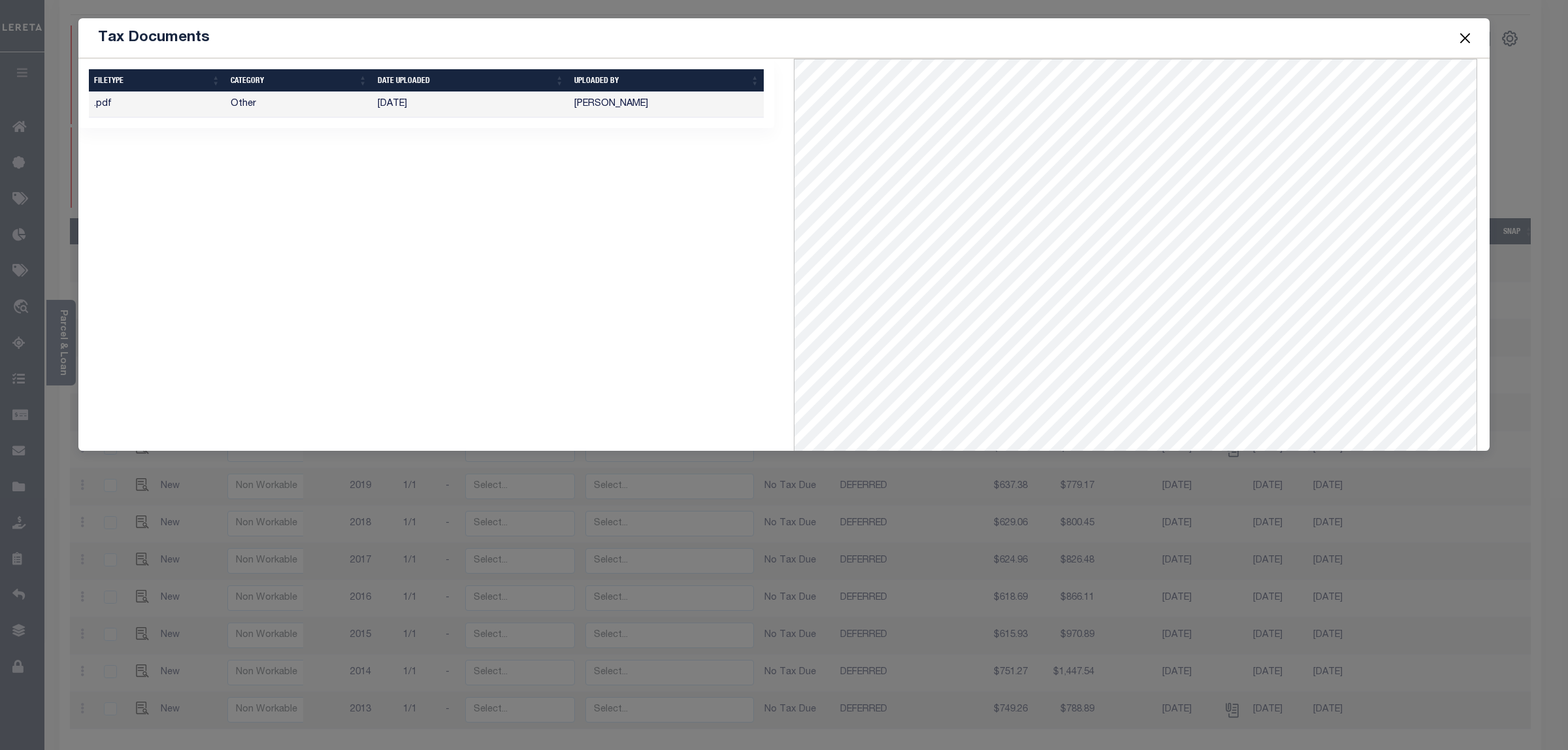
click at [1467, 37] on button "Close" at bounding box center [1465, 38] width 17 height 17
